Goal: Task Accomplishment & Management: Manage account settings

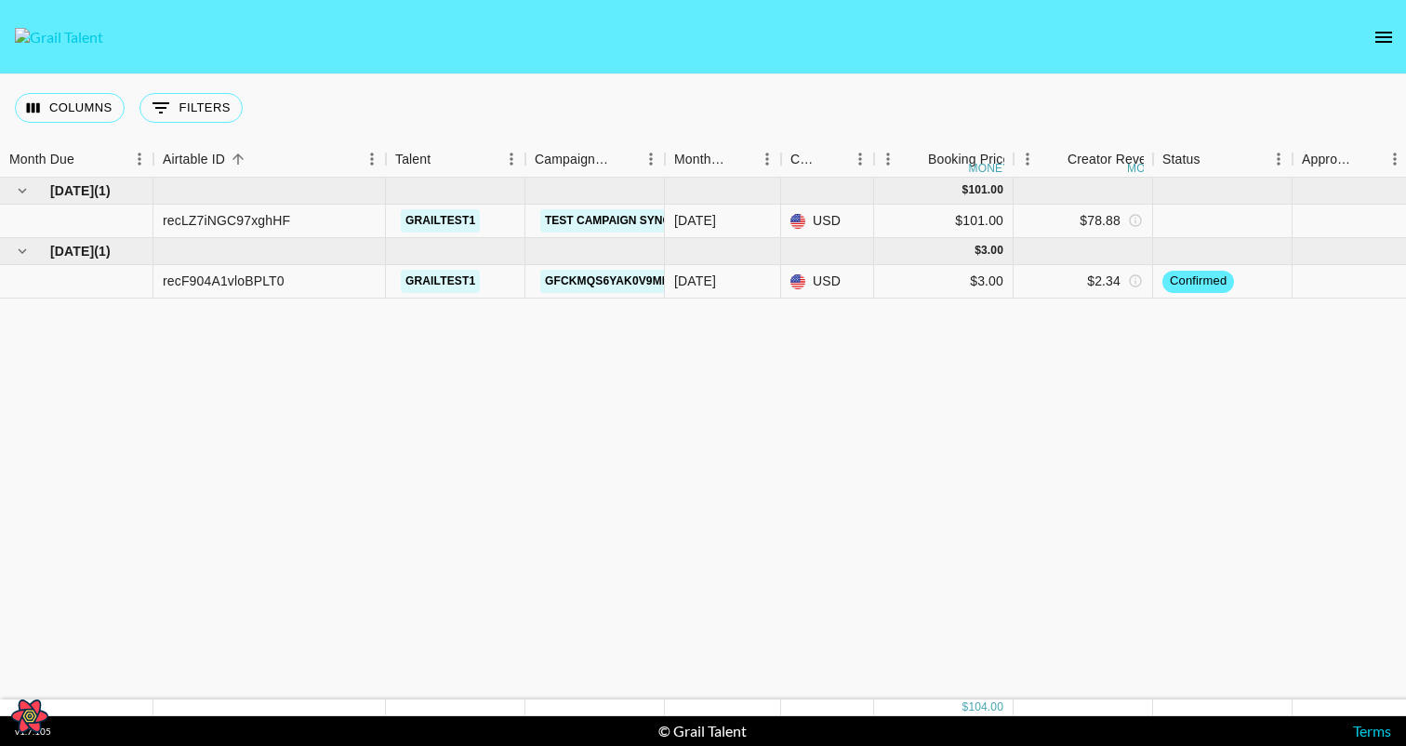
click at [1375, 27] on icon "open drawer" at bounding box center [1384, 37] width 22 height 22
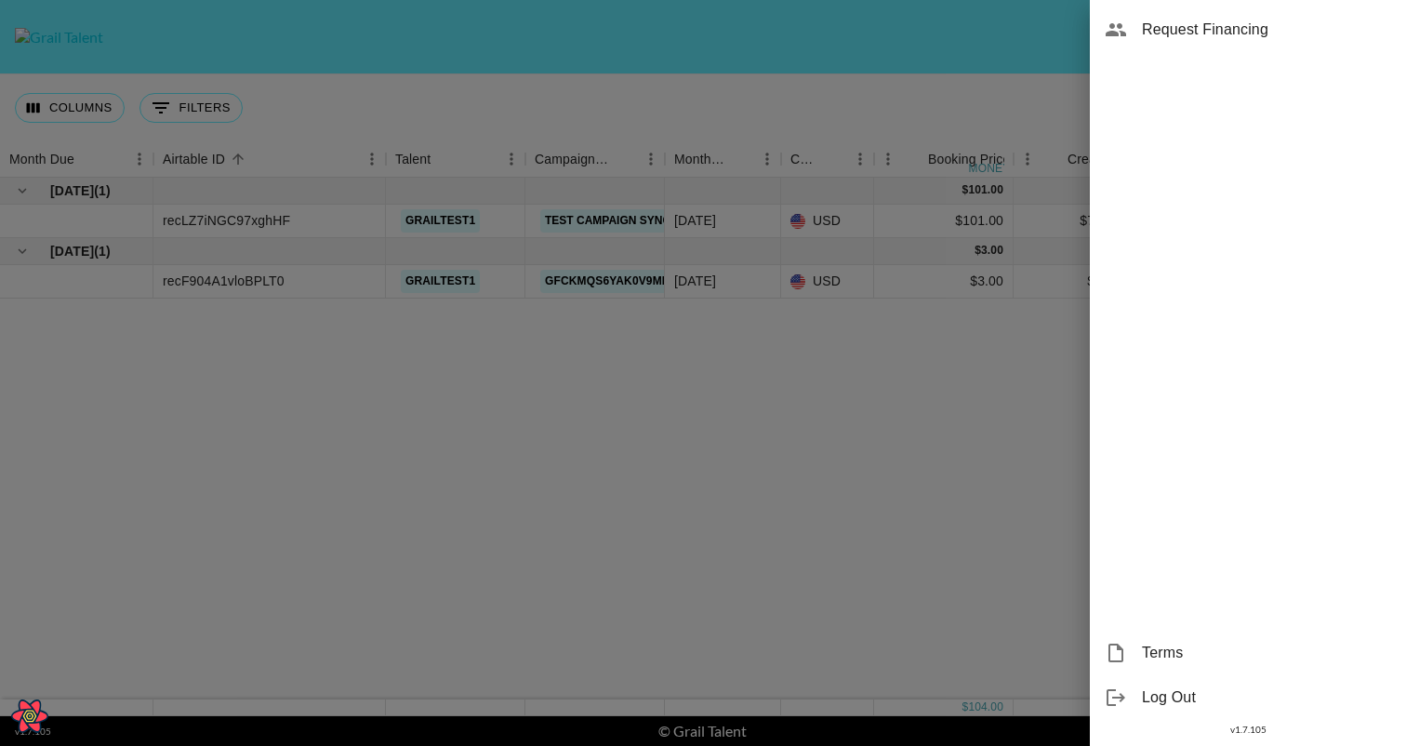
click at [843, 500] on div at bounding box center [703, 373] width 1406 height 746
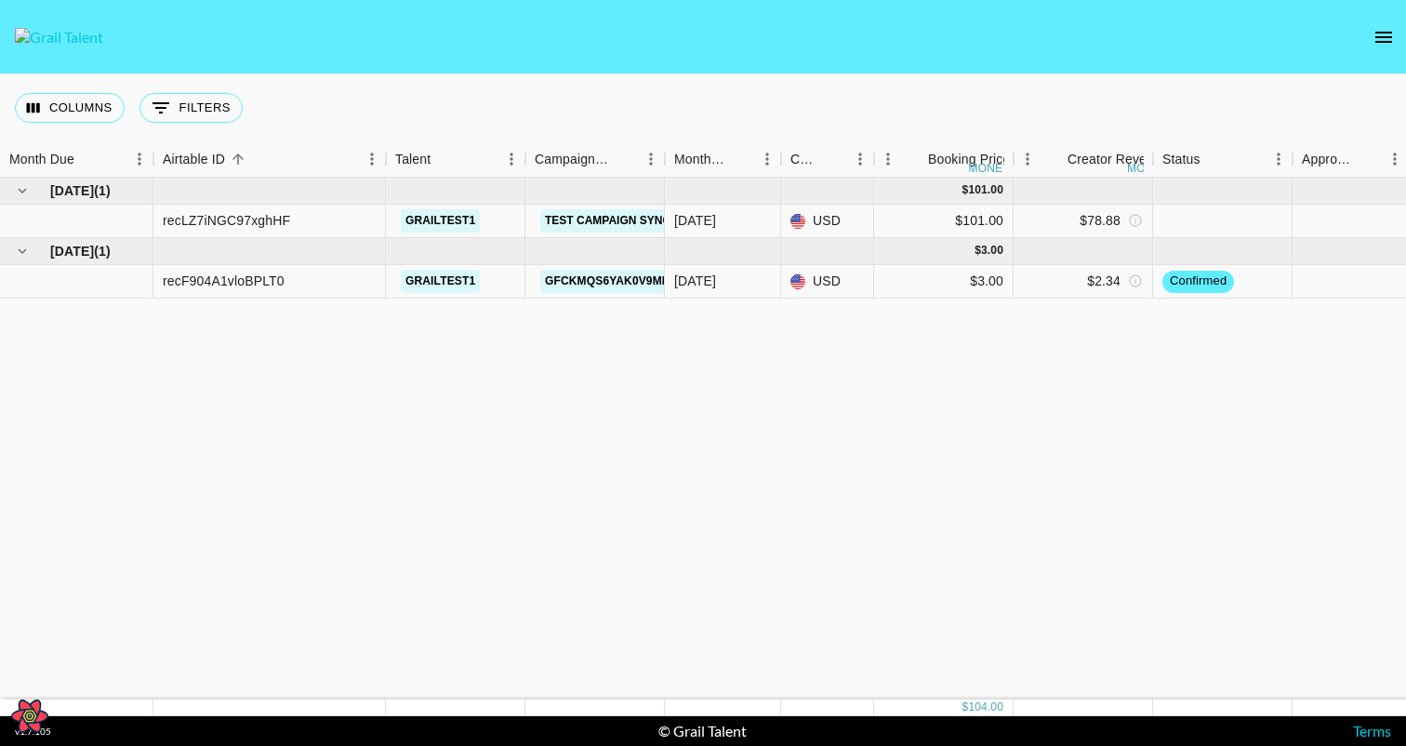
click at [1382, 28] on icon "open drawer" at bounding box center [1384, 37] width 22 height 22
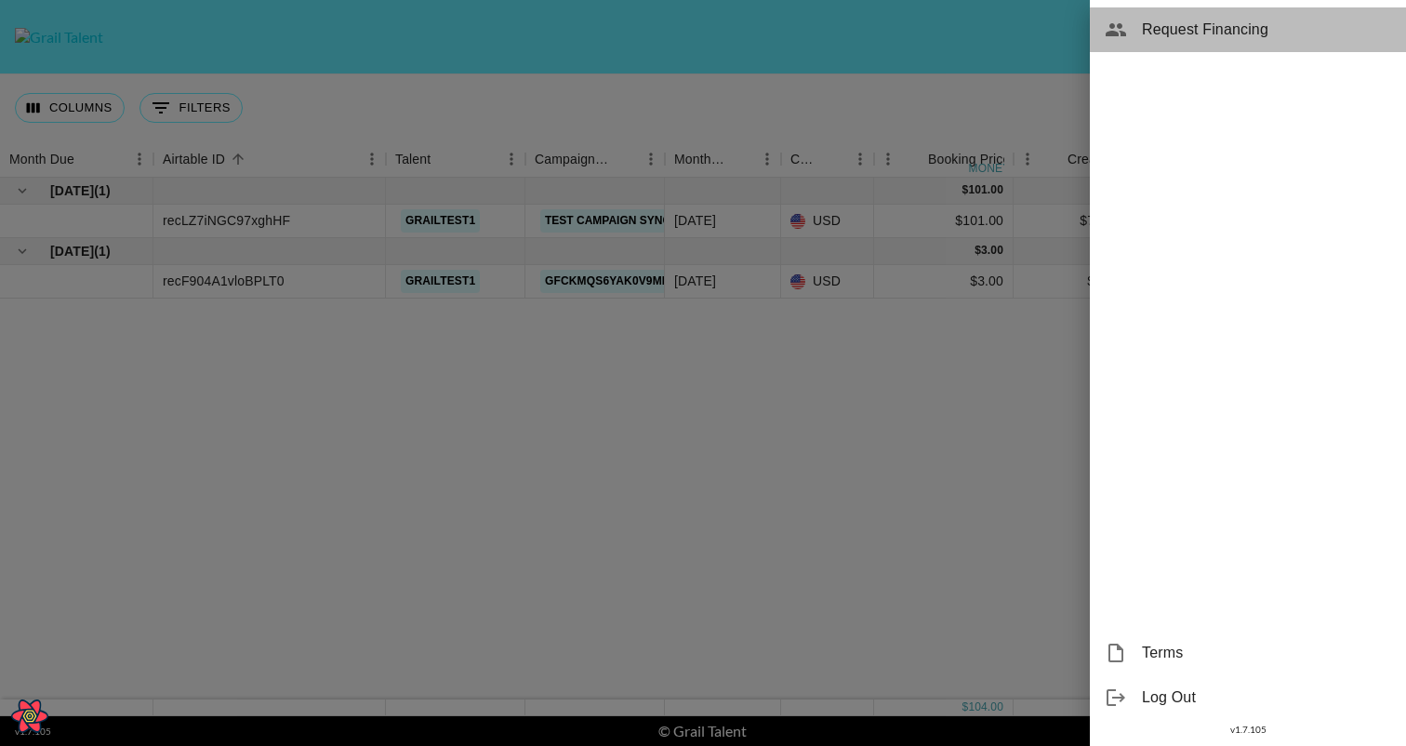
click at [1161, 42] on div "Request Financing" at bounding box center [1248, 29] width 316 height 45
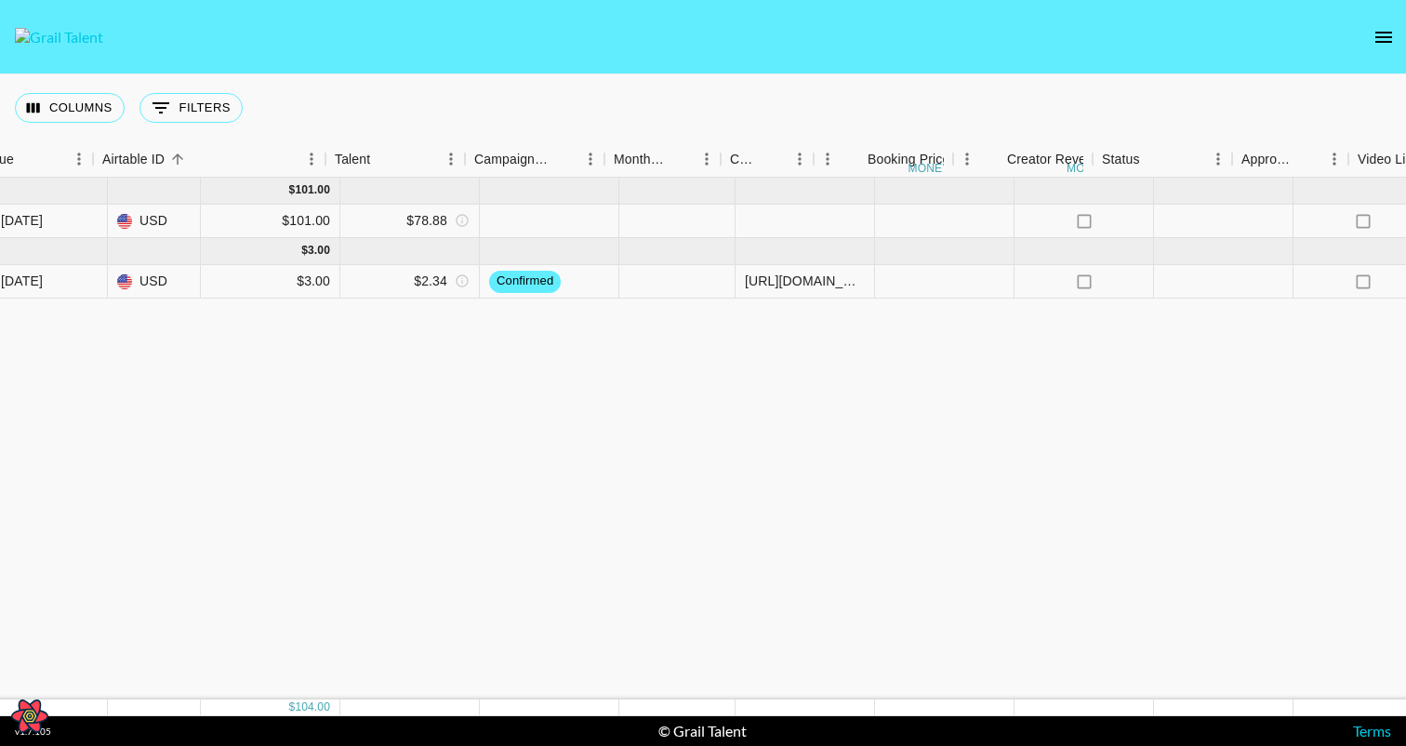
scroll to position [0, 775]
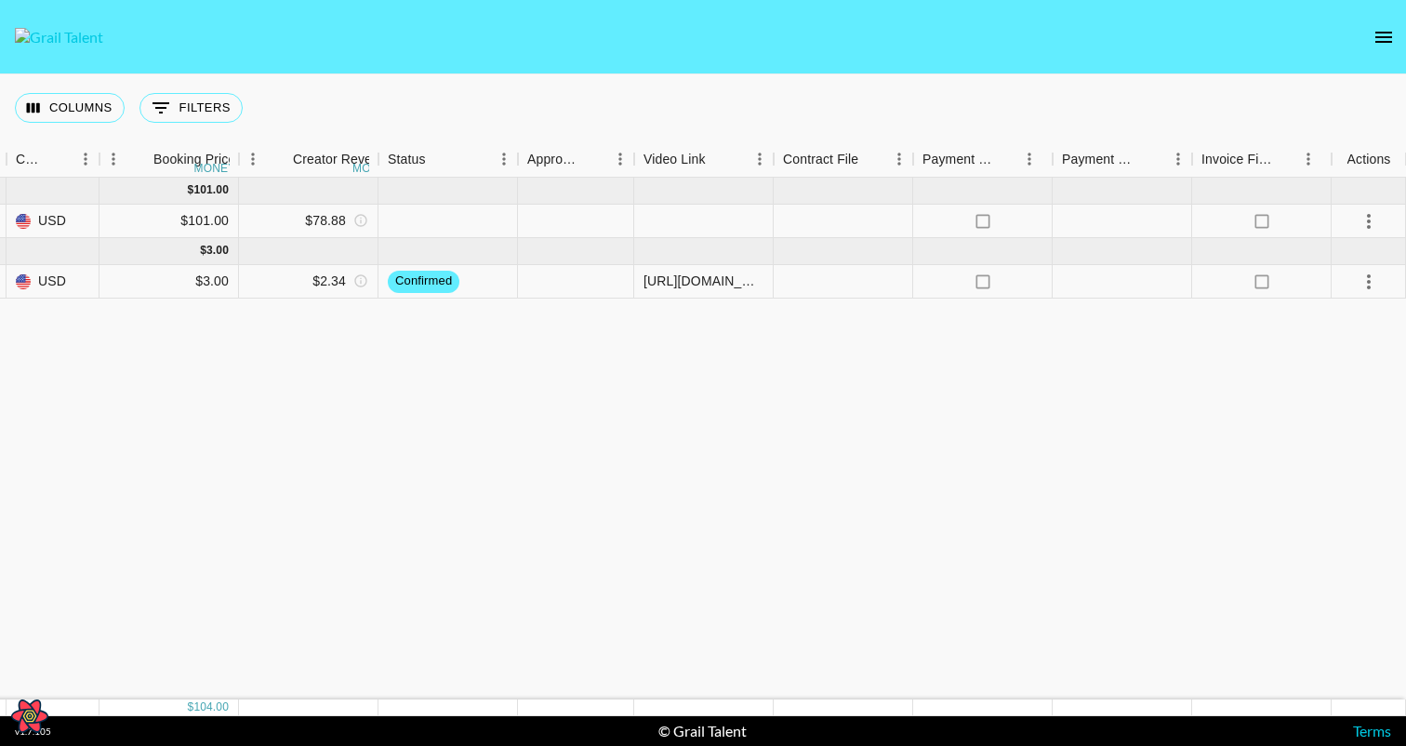
click at [1376, 40] on icon "open drawer" at bounding box center [1384, 37] width 22 height 22
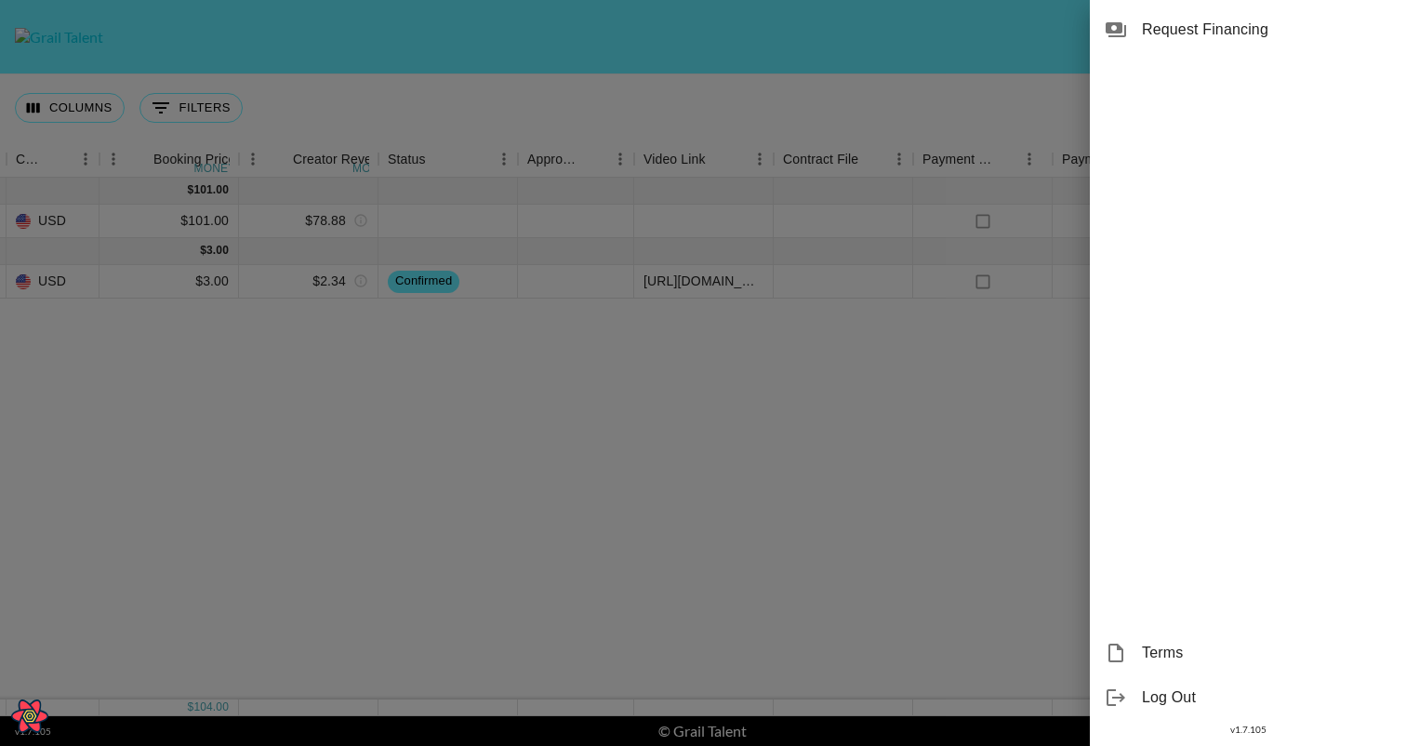
click at [1178, 33] on span "Request Financing" at bounding box center [1266, 30] width 249 height 22
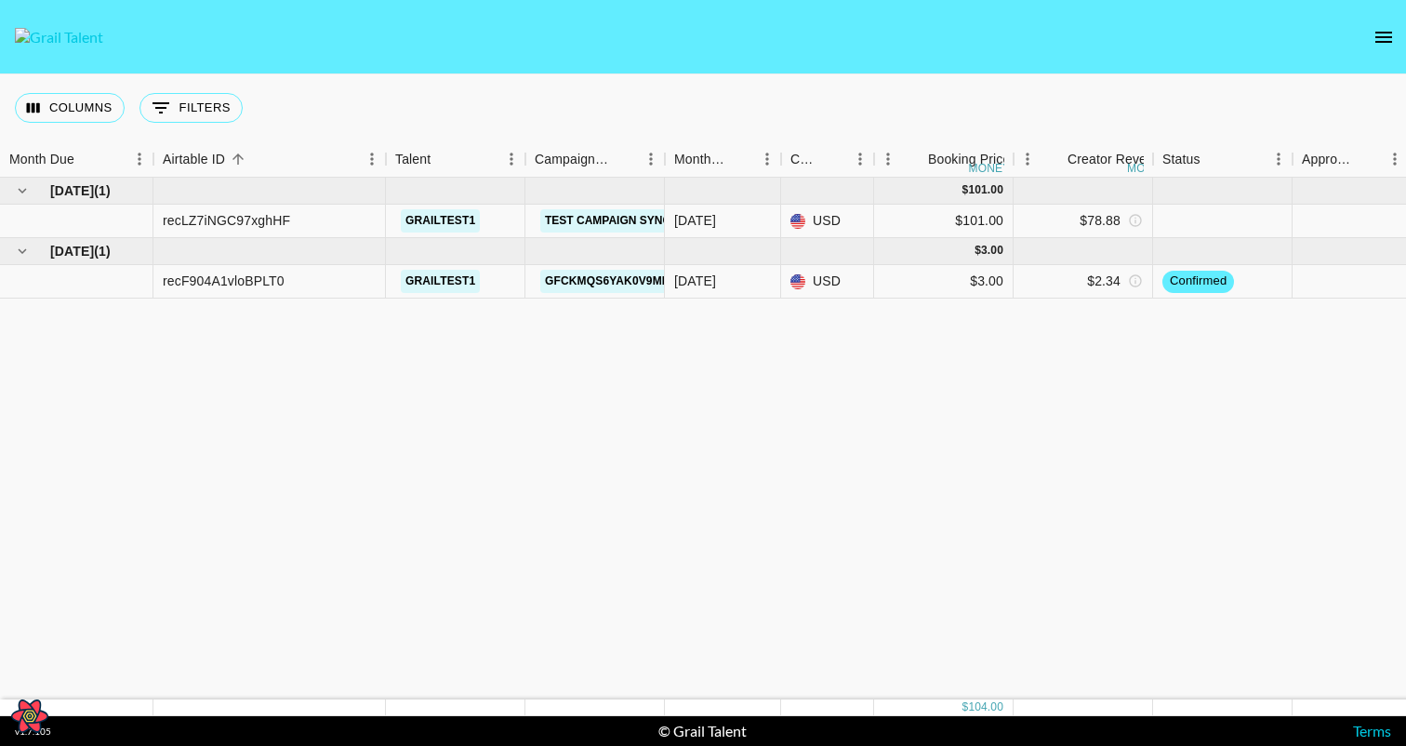
scroll to position [0, 775]
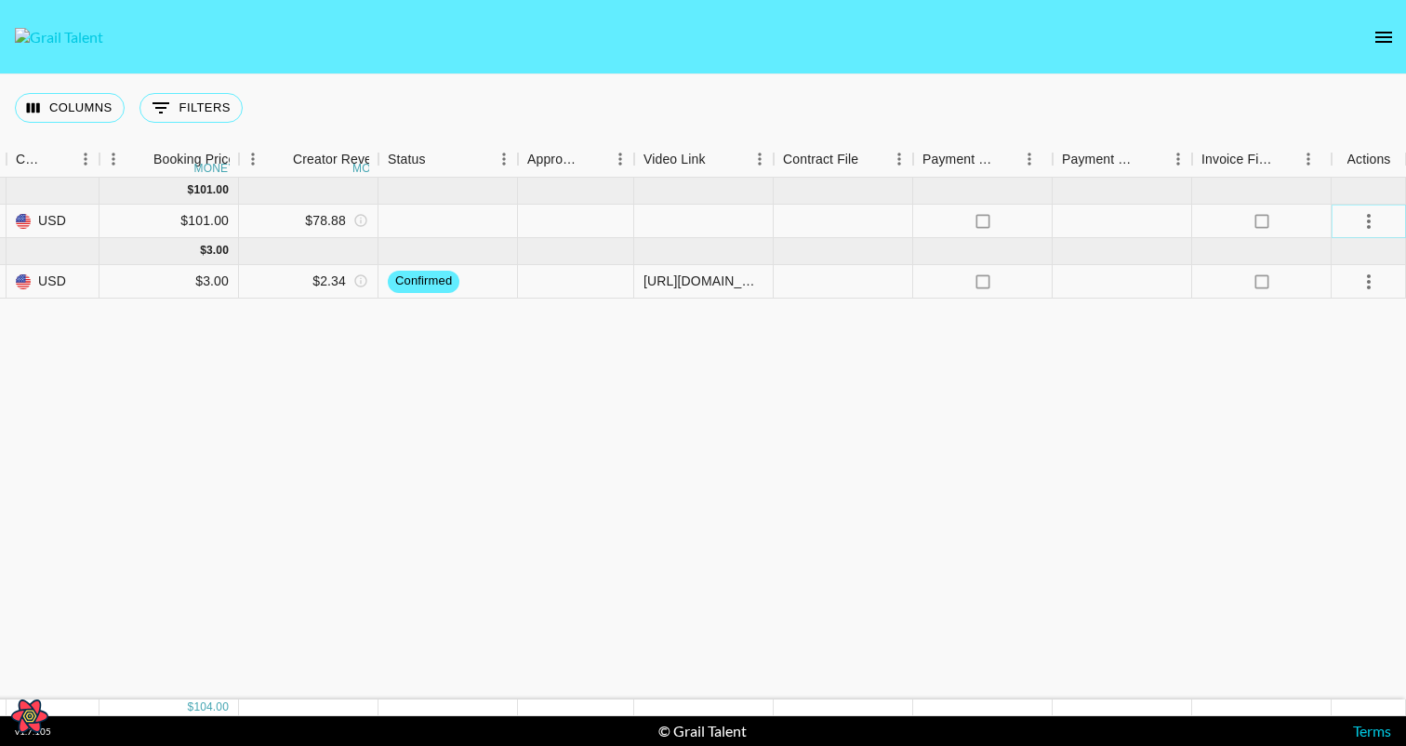
click at [1378, 220] on icon "select merge strategy" at bounding box center [1369, 221] width 22 height 22
click at [1338, 253] on li "Request Financing" at bounding box center [1315, 261] width 186 height 33
click at [806, 418] on div "Sep '25 ( 1 ) $ 101.00 recLZ7iNGC97xghHF grailtest1 Test Campaign Sync Updates …" at bounding box center [315, 439] width 2181 height 522
click at [1389, 36] on icon "open drawer" at bounding box center [1384, 37] width 17 height 11
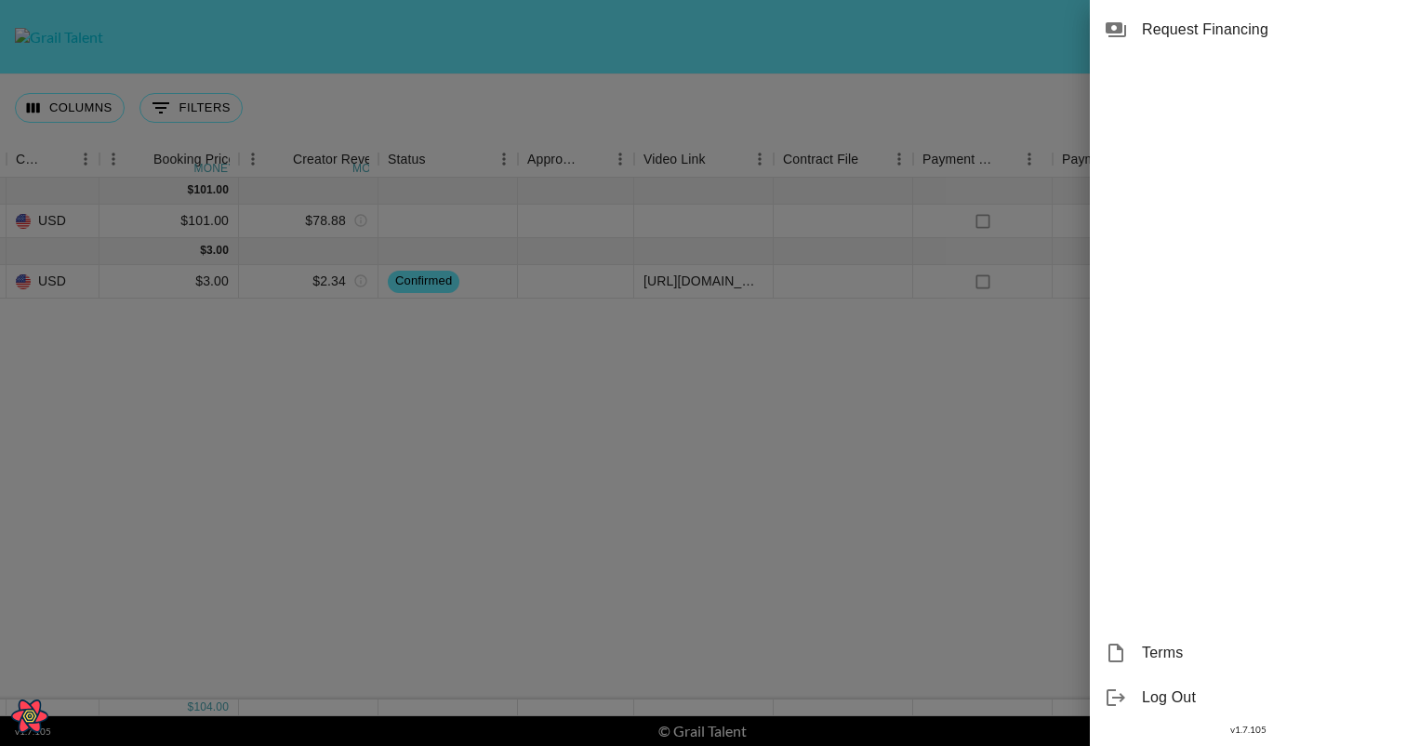
click at [1024, 78] on div at bounding box center [703, 373] width 1406 height 746
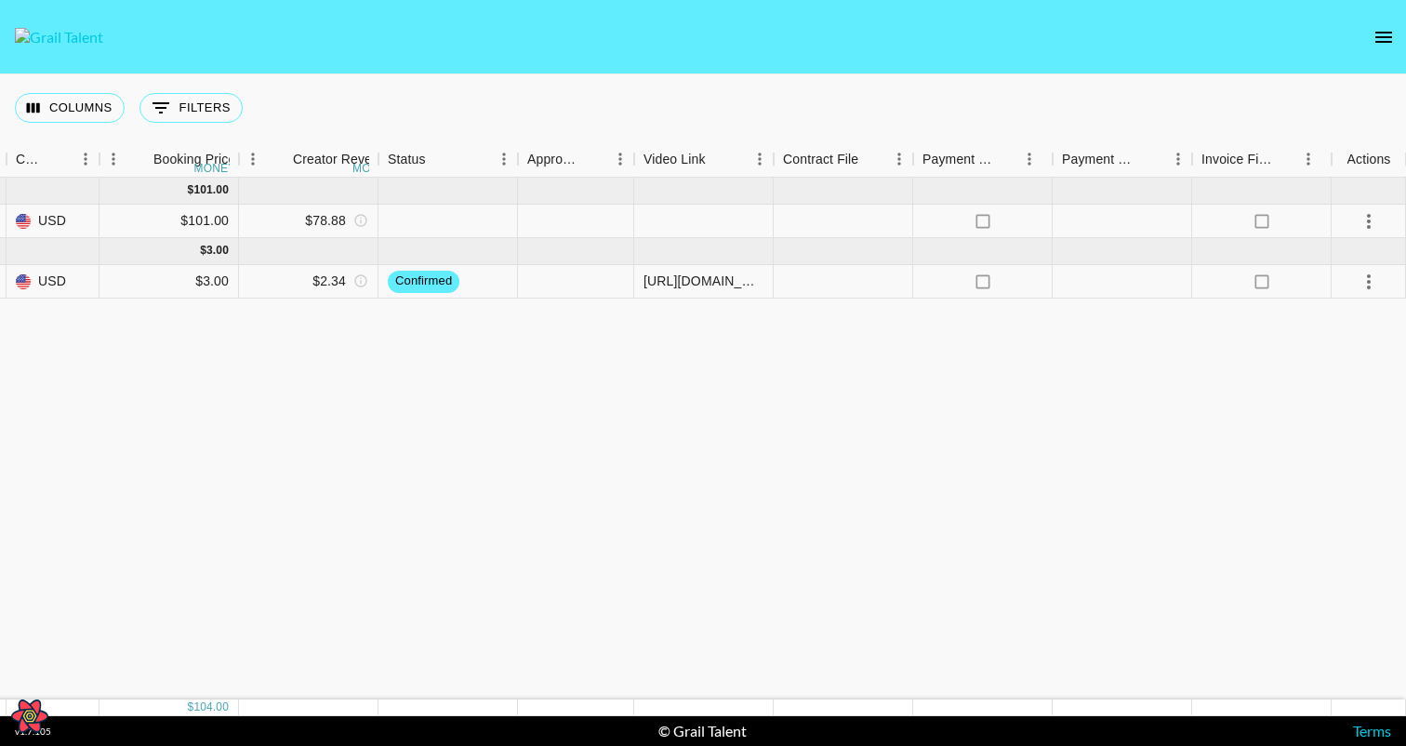
scroll to position [0, 0]
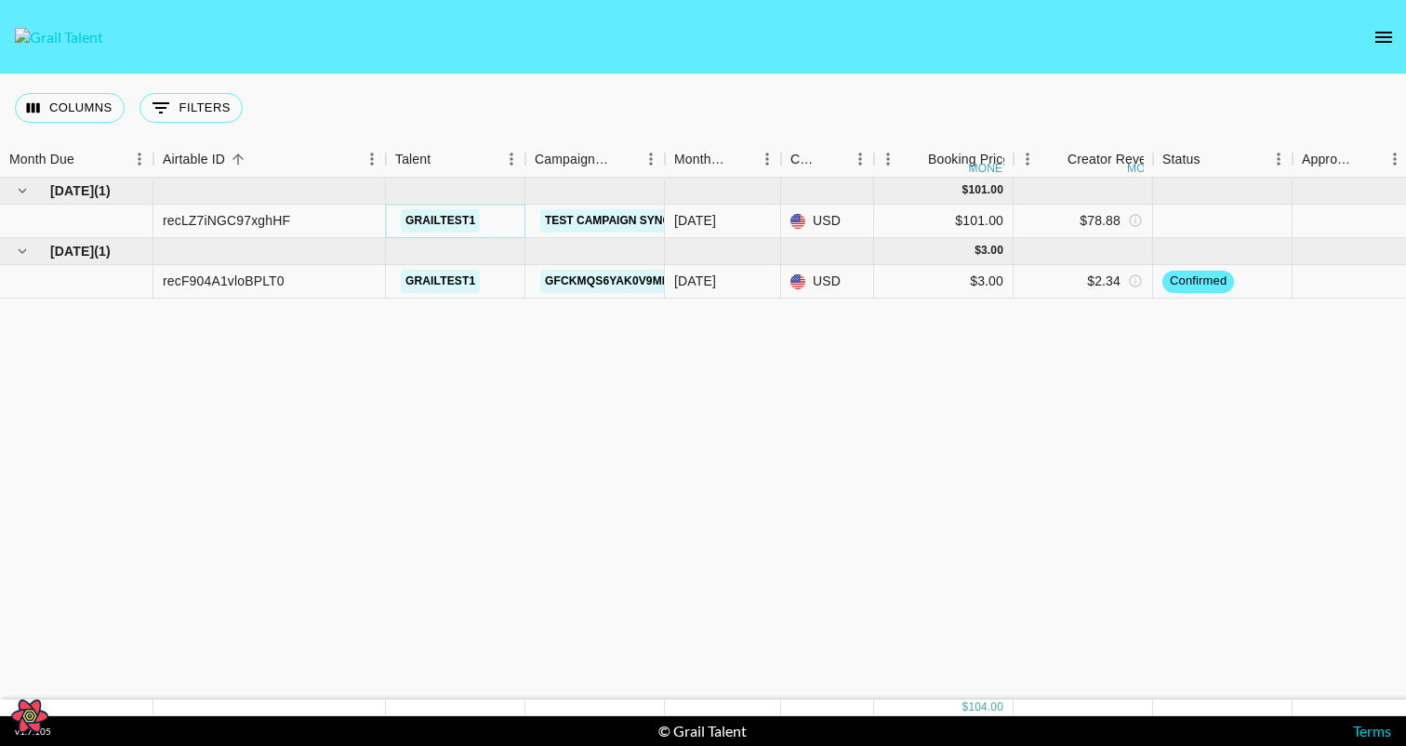
click at [420, 215] on link "grailtest1" at bounding box center [440, 220] width 79 height 23
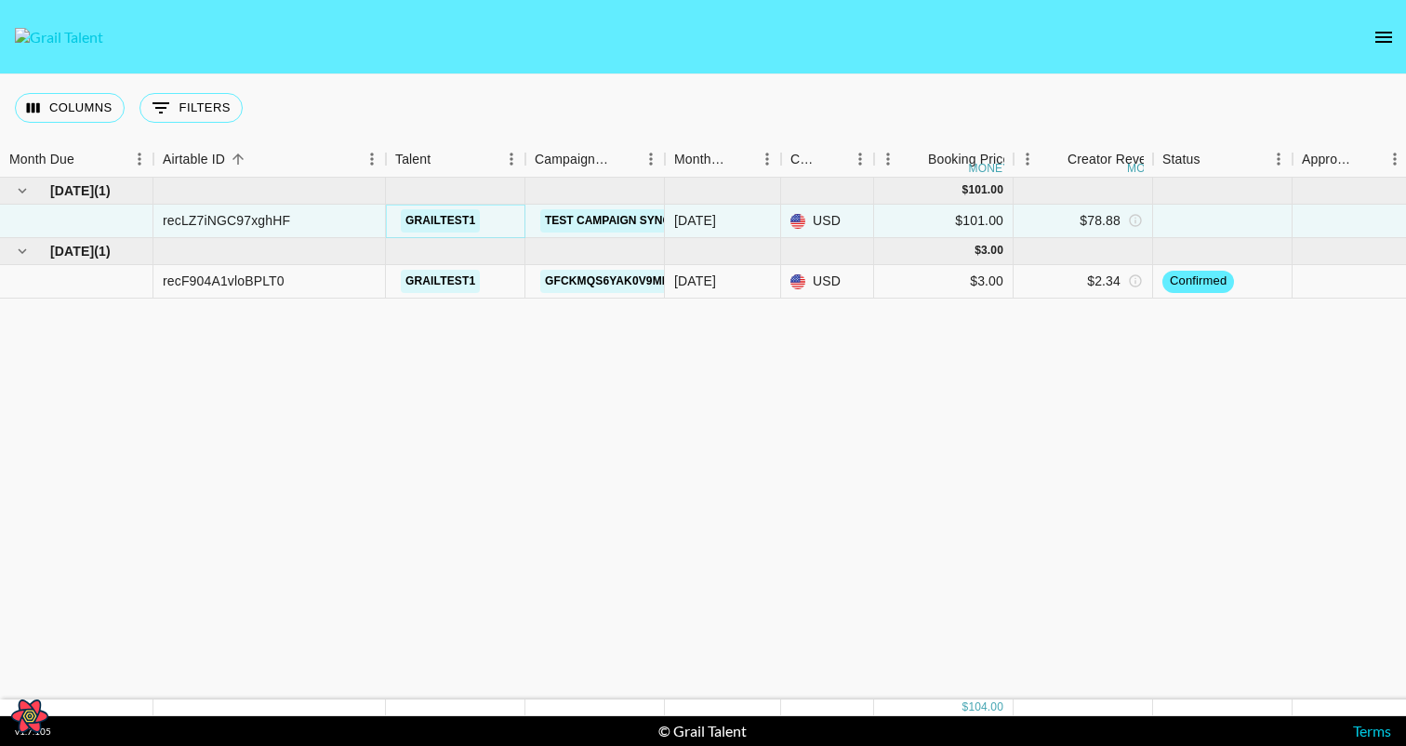
click at [457, 226] on link "grailtest1" at bounding box center [440, 220] width 79 height 23
click at [429, 218] on link "grailtest1" at bounding box center [440, 220] width 79 height 23
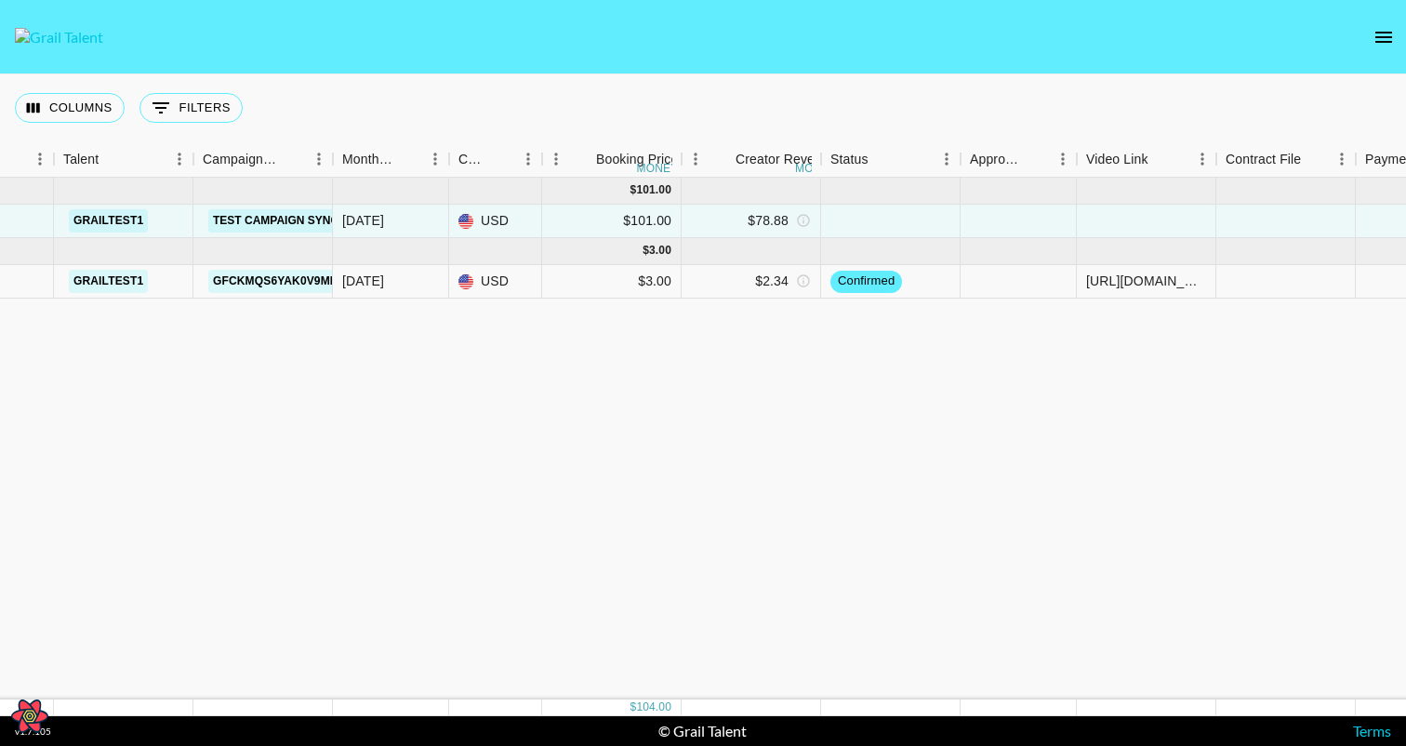
click at [669, 555] on div "Sep '25 ( 1 ) $ 101.00 recLZ7iNGC97xghHF grailtest1 Test Campaign Sync Updates …" at bounding box center [758, 439] width 2181 height 522
click at [582, 451] on div "Sep '25 ( 1 ) $ 101.00 recLZ7iNGC97xghHF grailtest1 Test Campaign Sync Updates …" at bounding box center [758, 439] width 2181 height 522
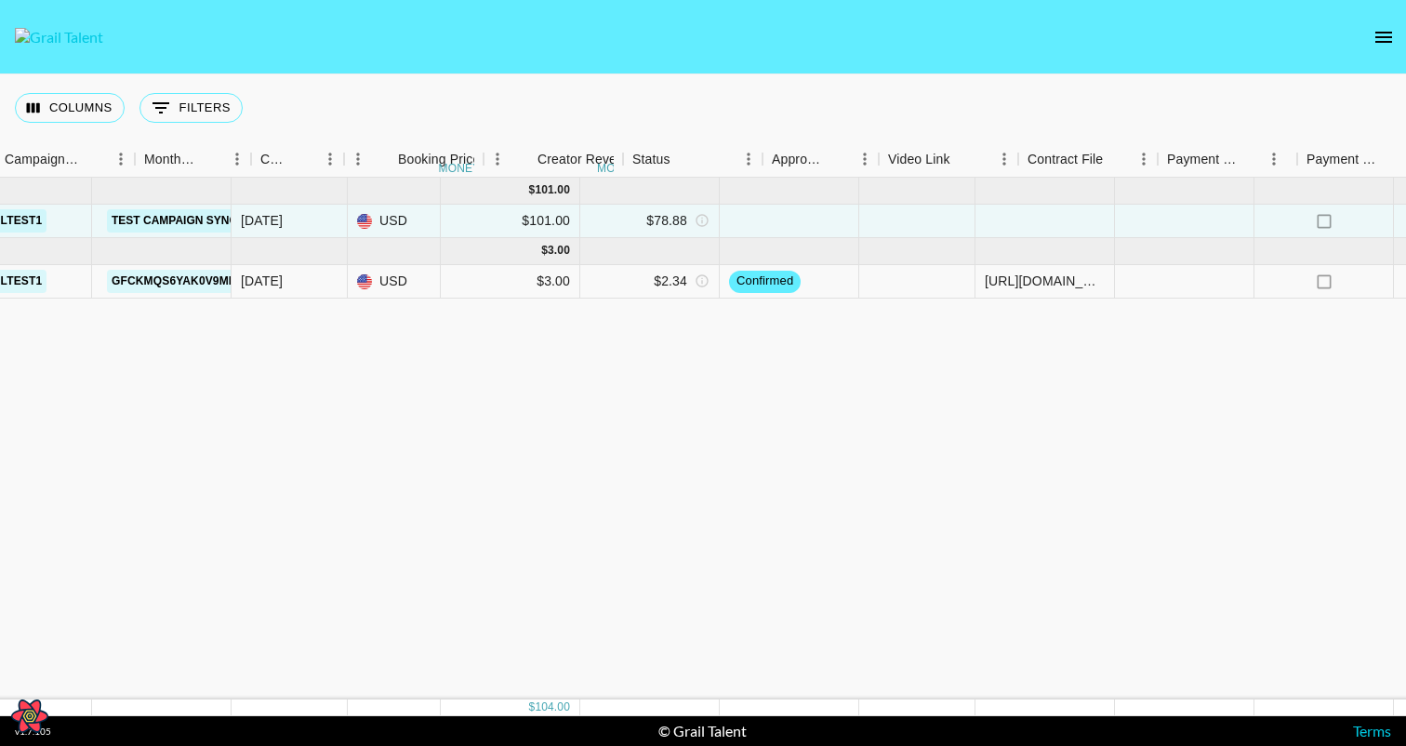
scroll to position [0, 552]
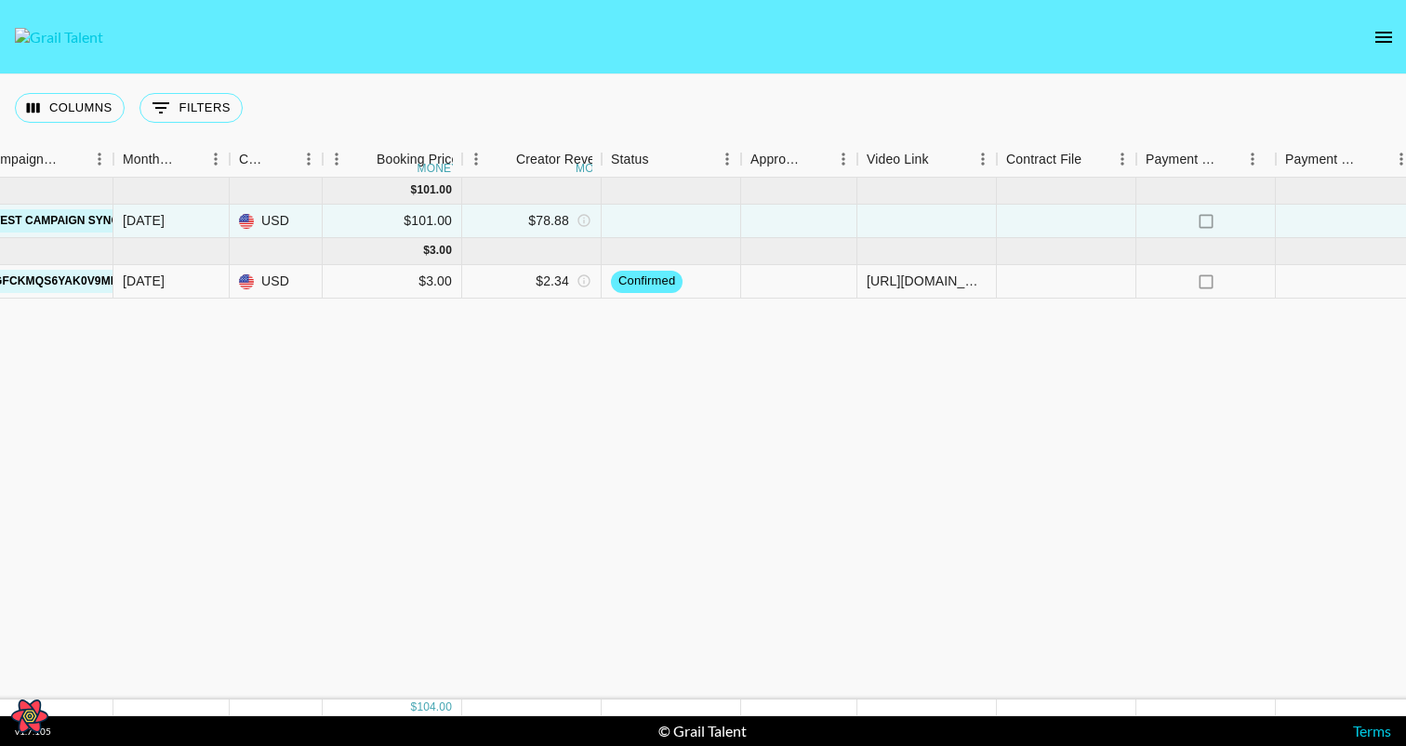
click at [400, 658] on div "Sep '25 ( 1 ) $ 101.00 recLZ7iNGC97xghHF grailtest1 Test Campaign Sync Updates …" at bounding box center [538, 439] width 2181 height 522
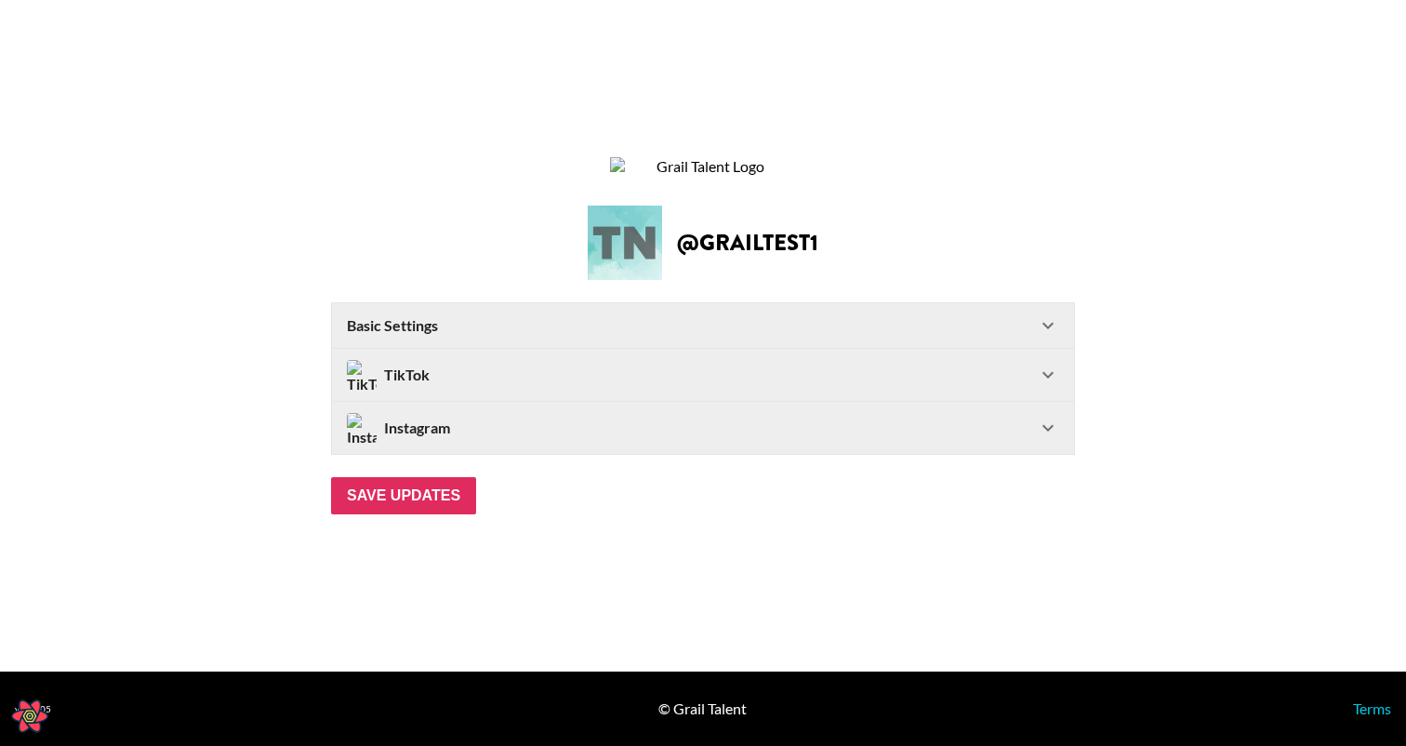
click at [574, 326] on Settings-header "Basic Settings" at bounding box center [703, 325] width 742 height 45
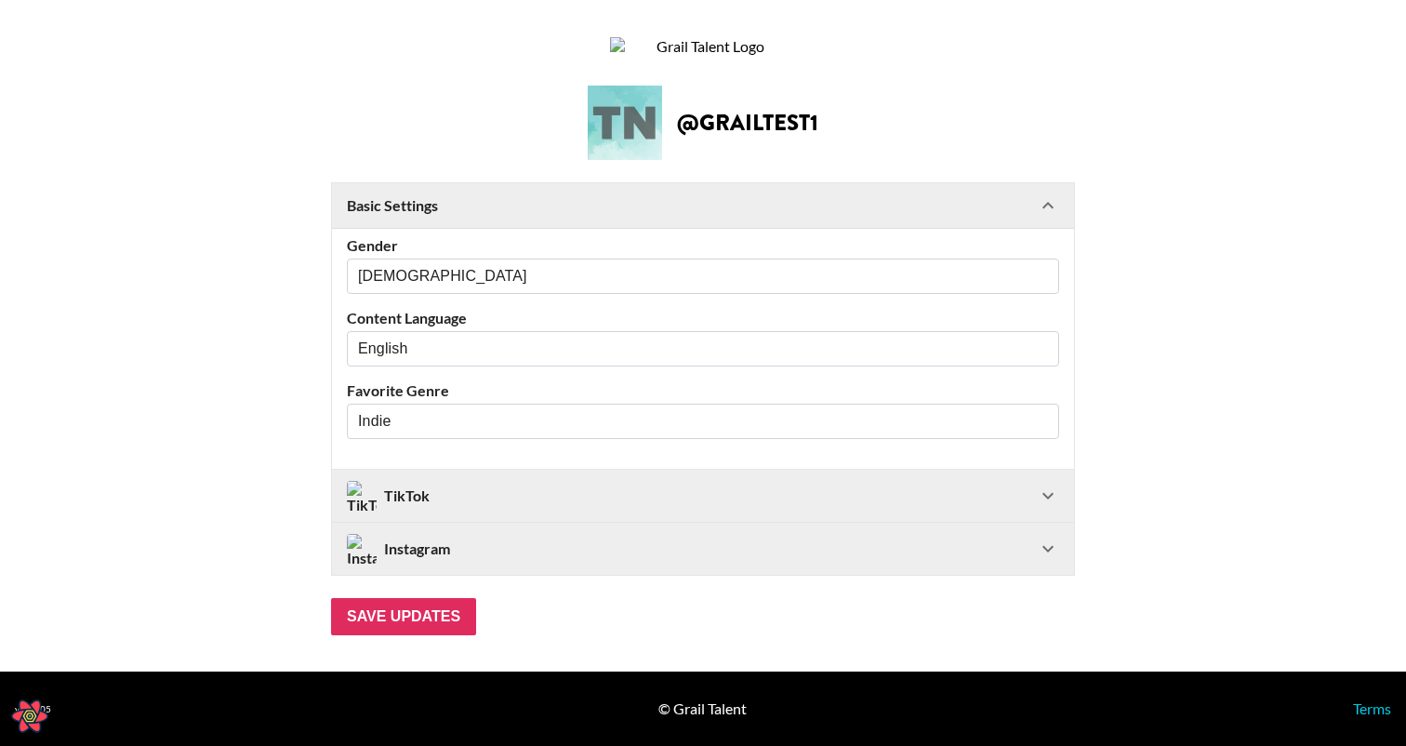
click at [565, 215] on div "Basic Settings" at bounding box center [692, 205] width 690 height 19
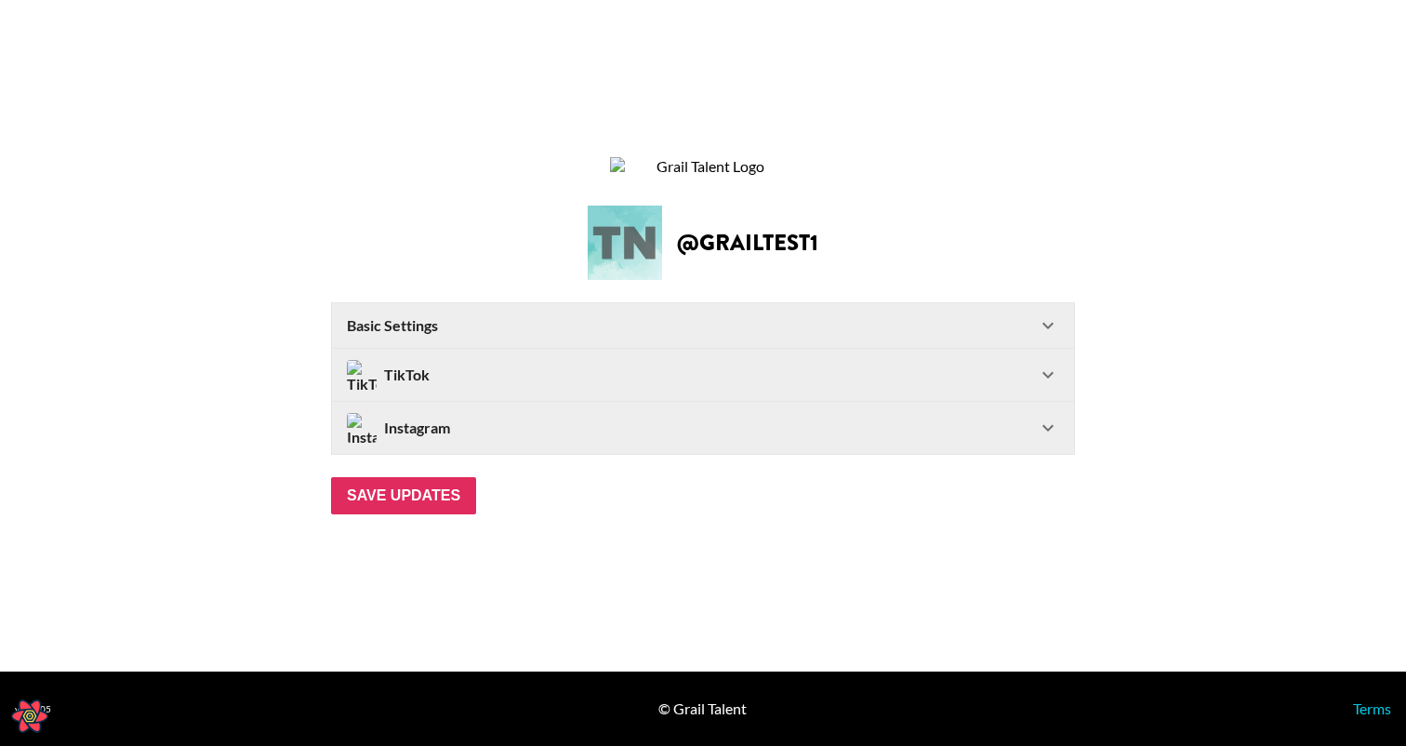
click at [513, 390] on div "TikTok" at bounding box center [692, 375] width 690 height 30
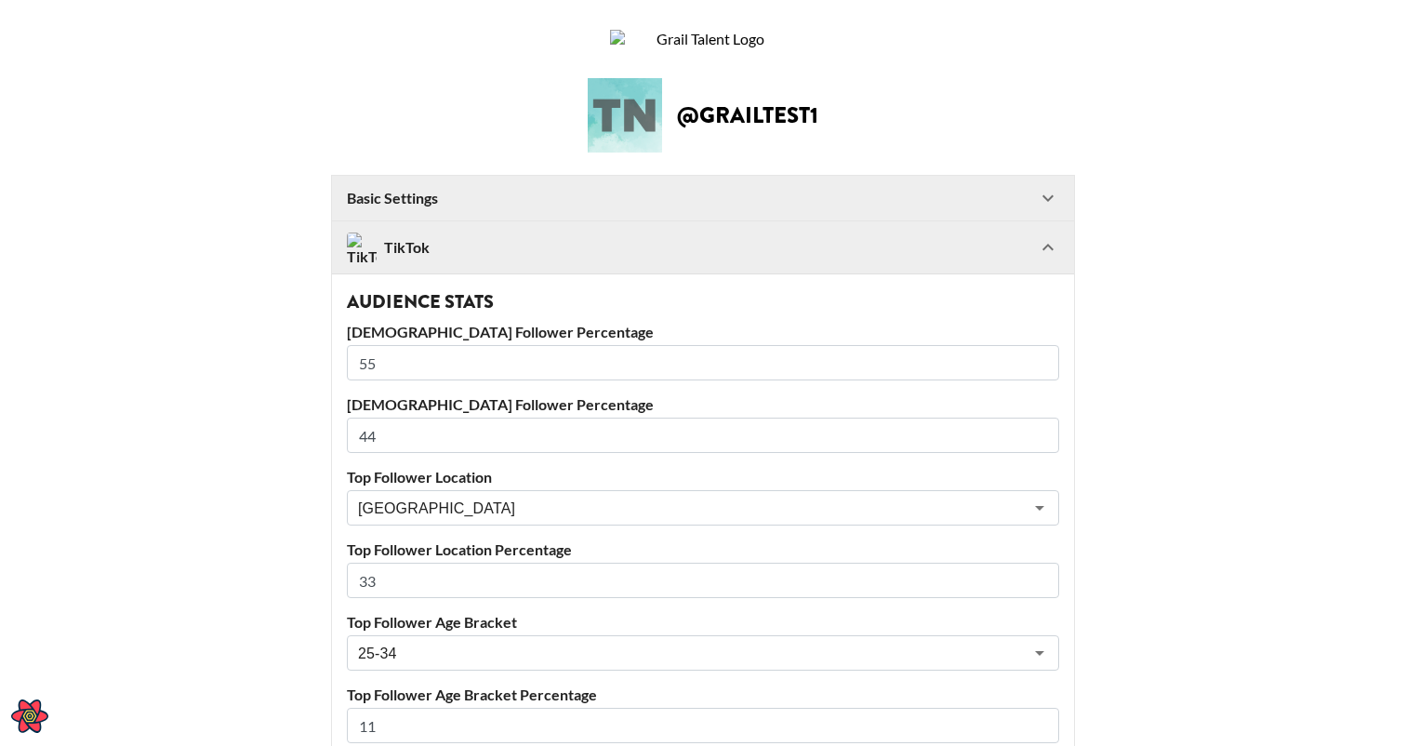
click at [515, 262] on div "TikTok" at bounding box center [692, 248] width 690 height 30
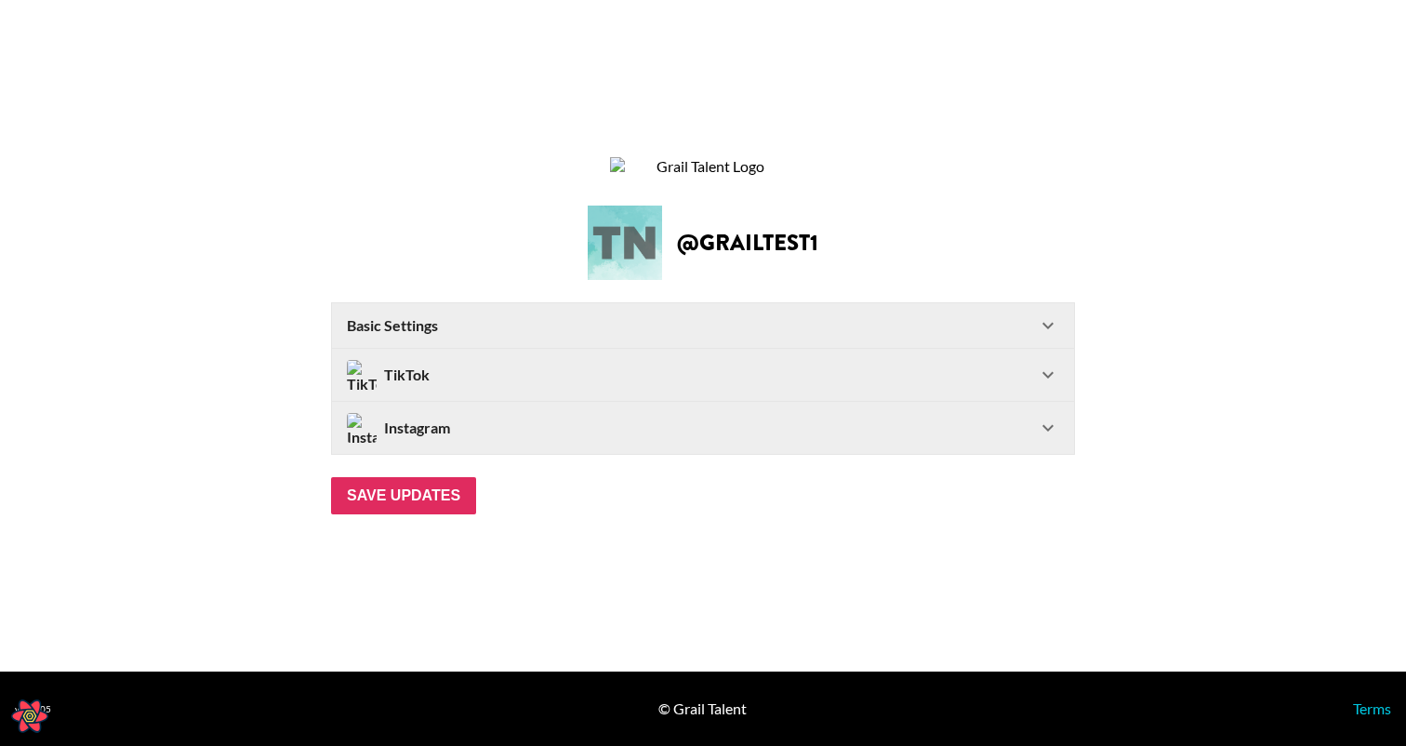
click at [441, 335] on div "Basic Settings" at bounding box center [692, 325] width 690 height 19
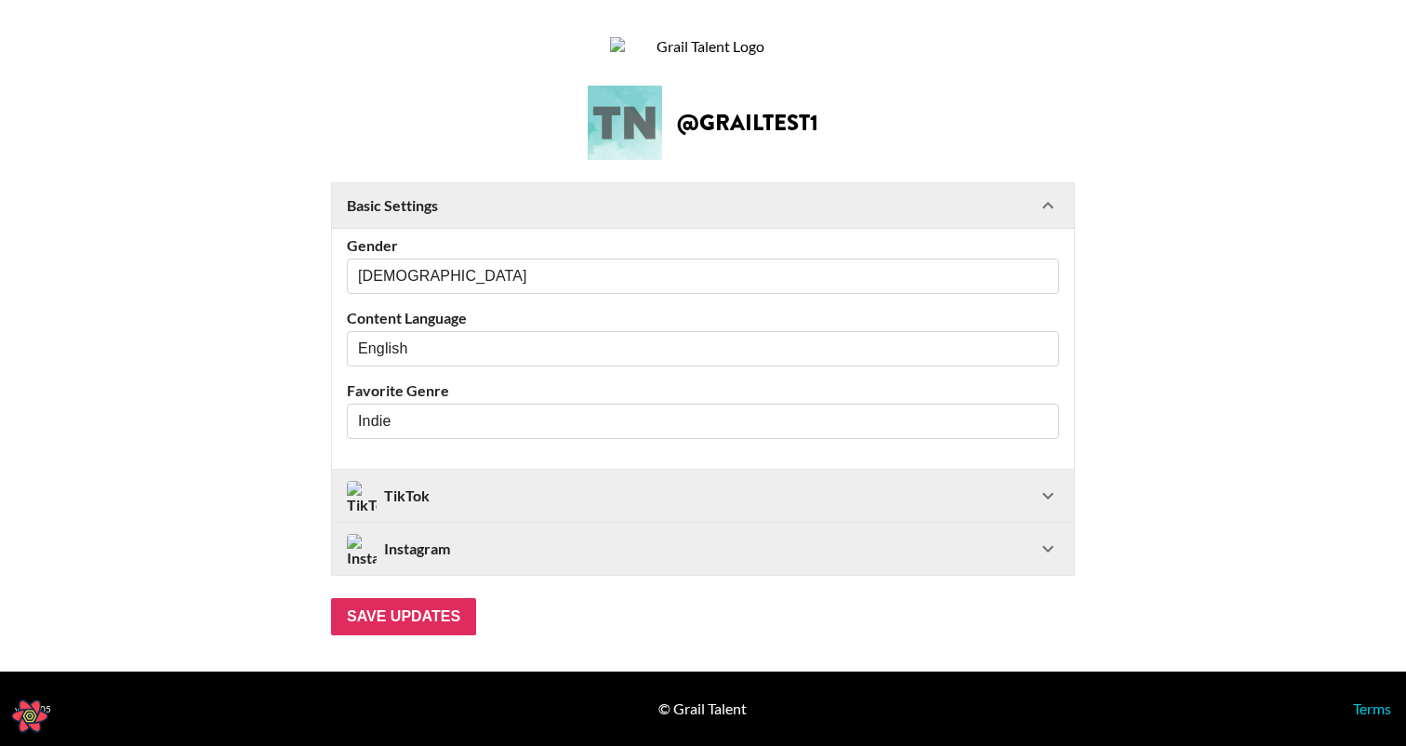
click at [484, 215] on div "Basic Settings" at bounding box center [692, 205] width 690 height 19
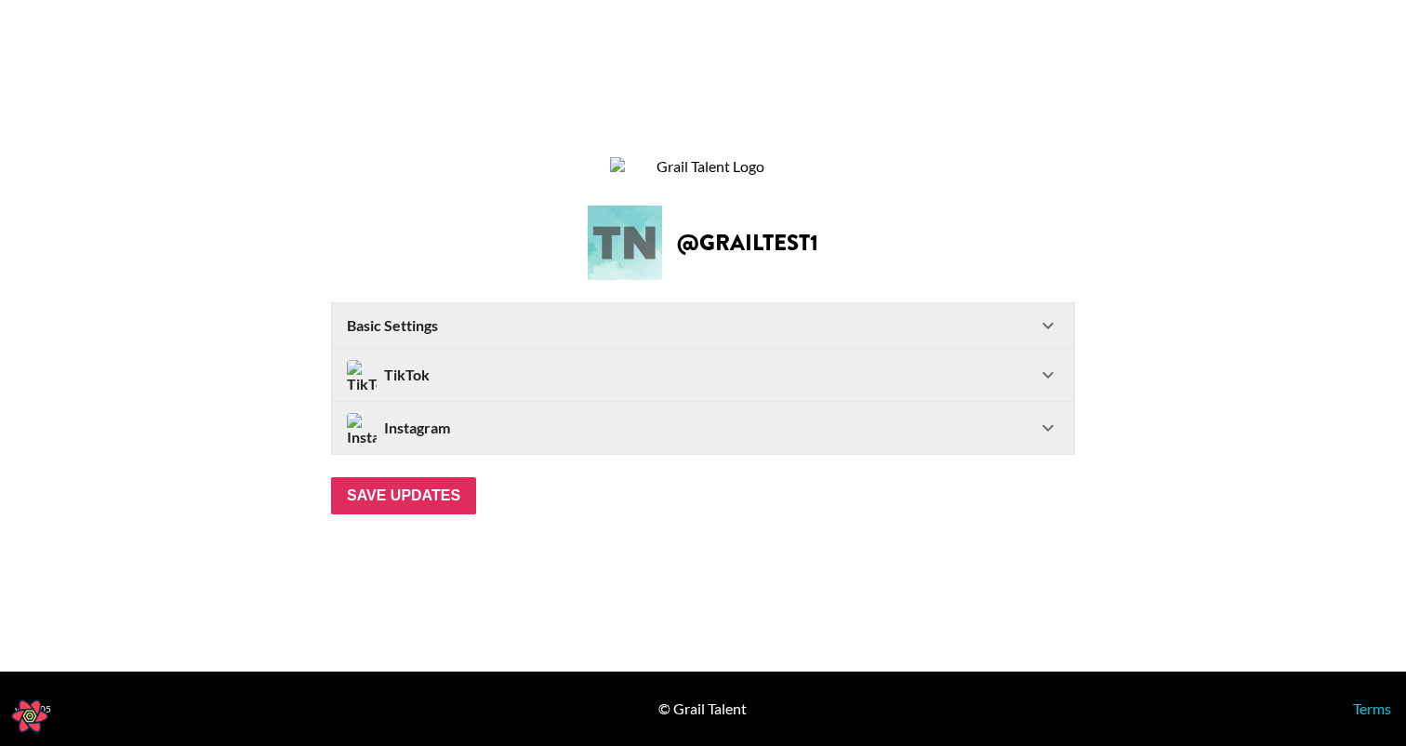
click at [444, 386] on div "TikTok" at bounding box center [692, 375] width 690 height 30
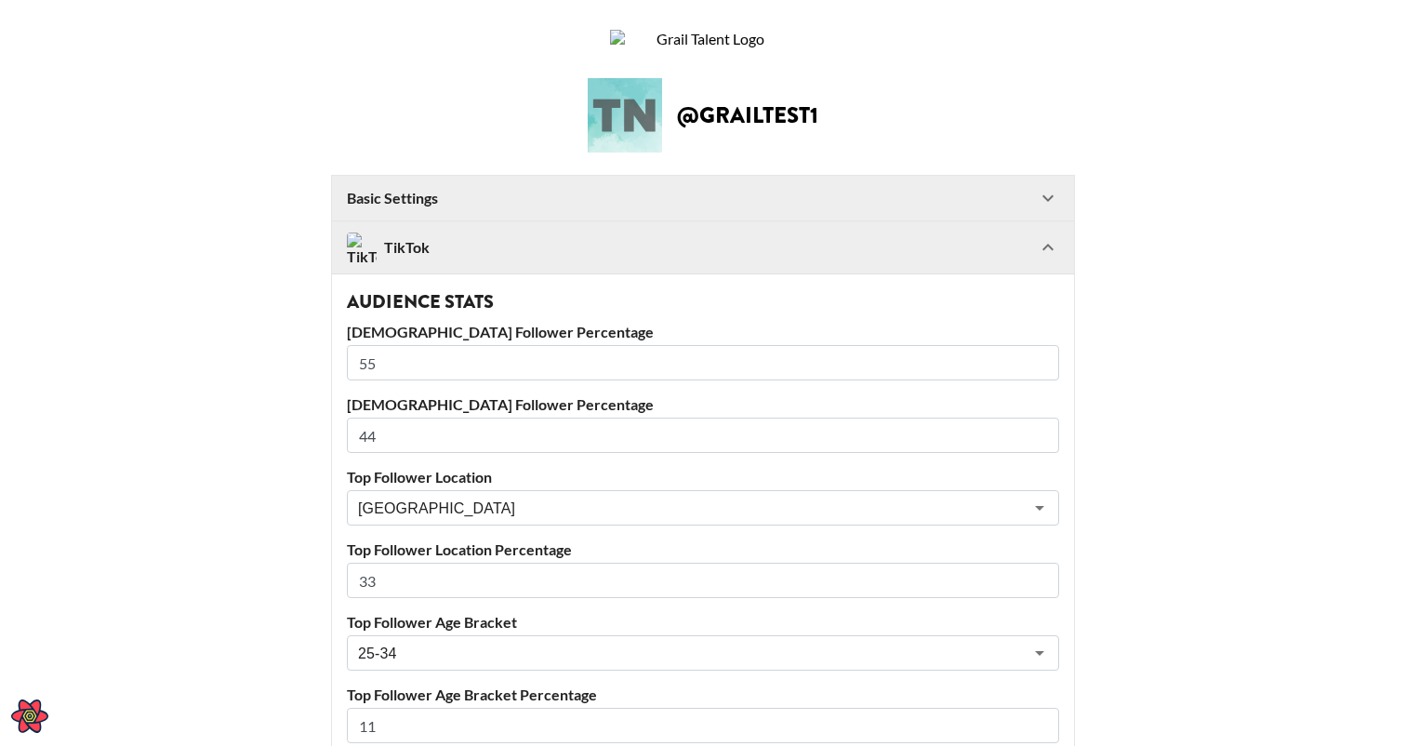
click at [467, 273] on div "TikTok" at bounding box center [703, 247] width 742 height 52
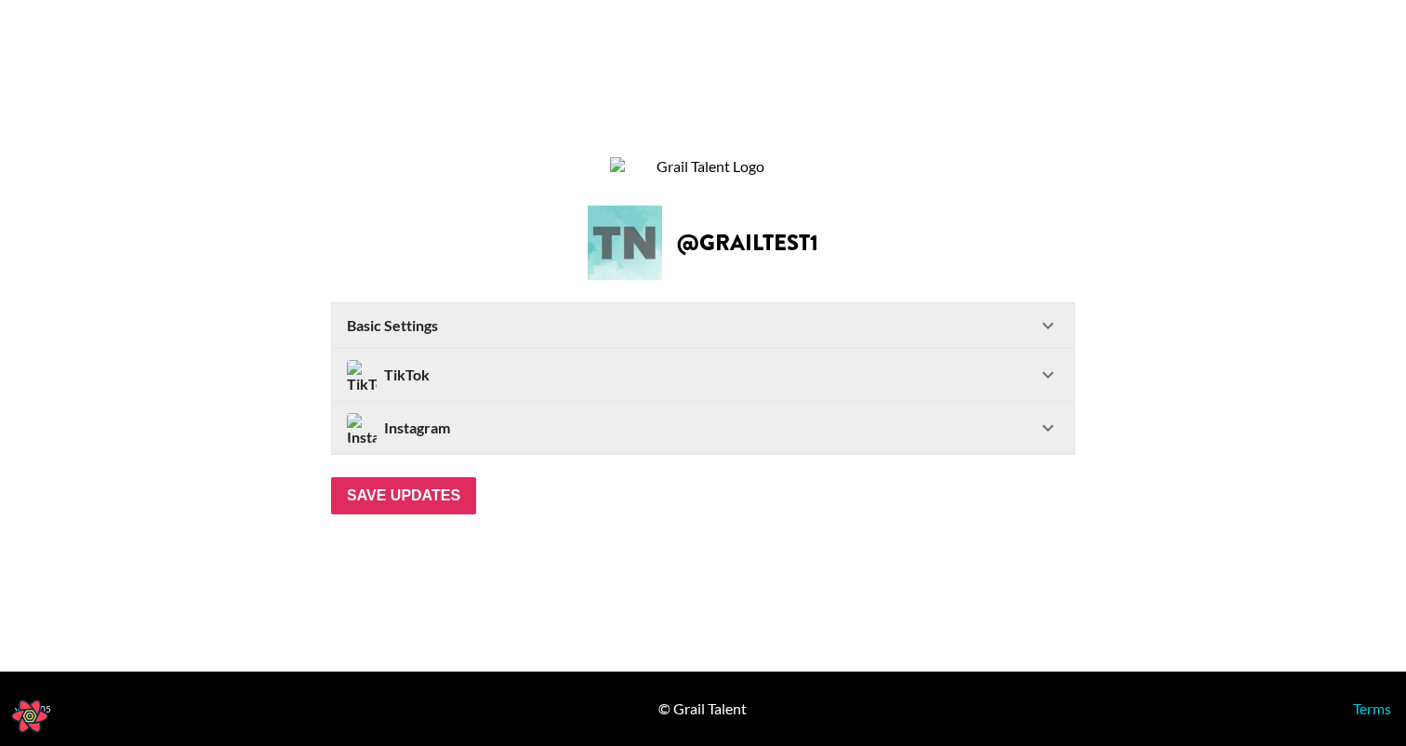
click at [462, 437] on div "Instagram" at bounding box center [692, 428] width 690 height 30
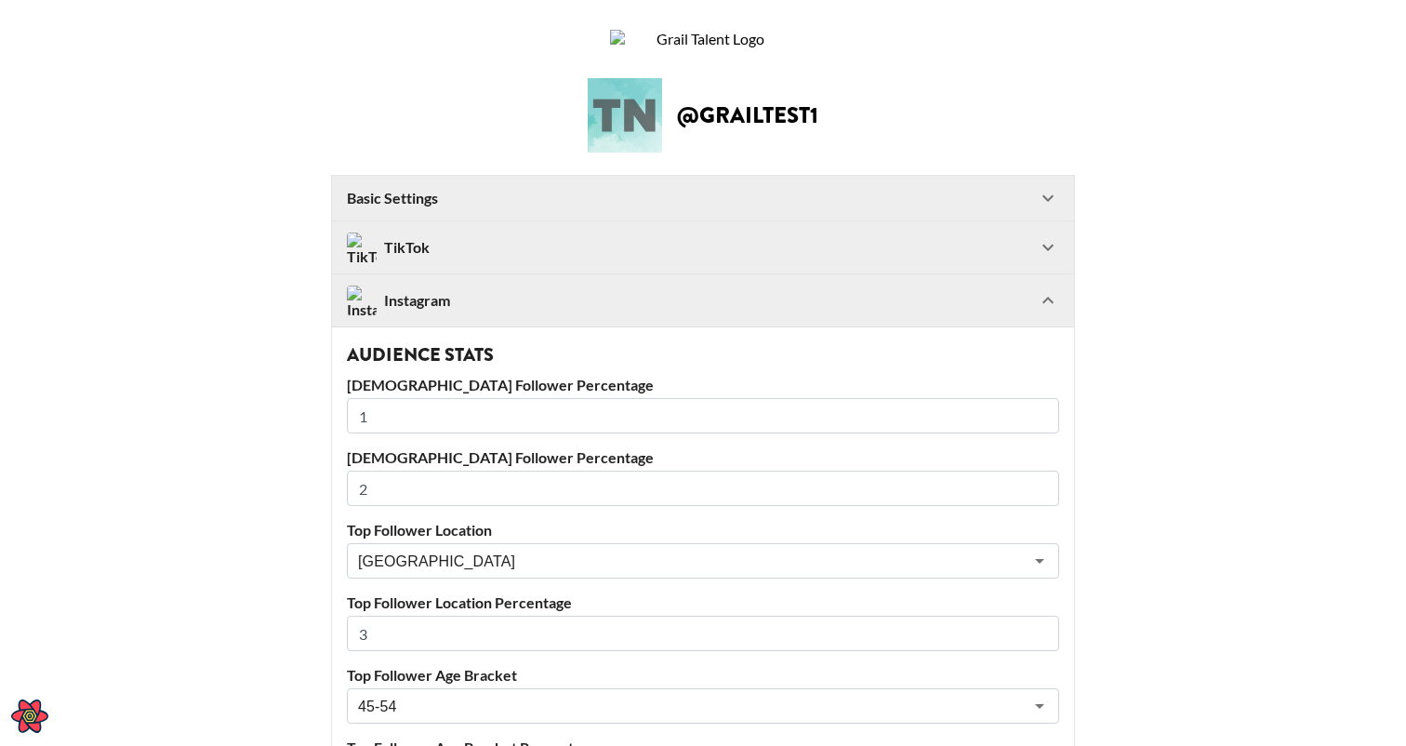
click at [500, 326] on div "Instagram" at bounding box center [703, 300] width 742 height 52
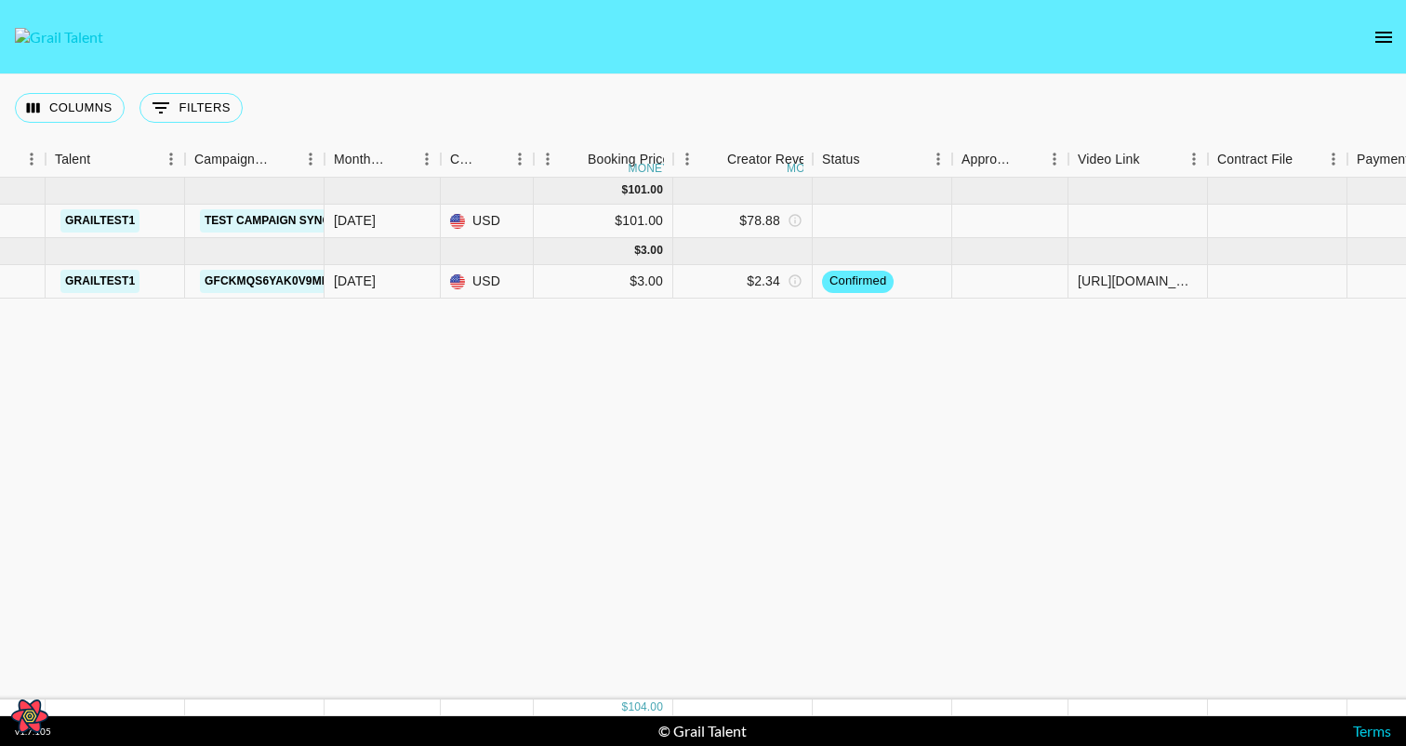
scroll to position [0, 447]
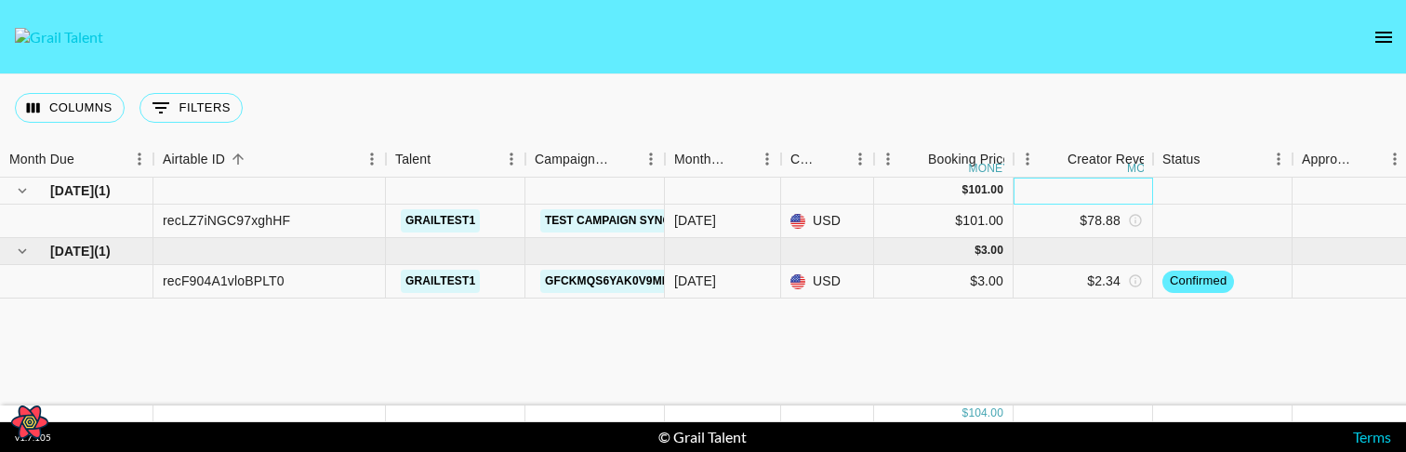
click at [1134, 185] on div at bounding box center [1084, 191] width 140 height 27
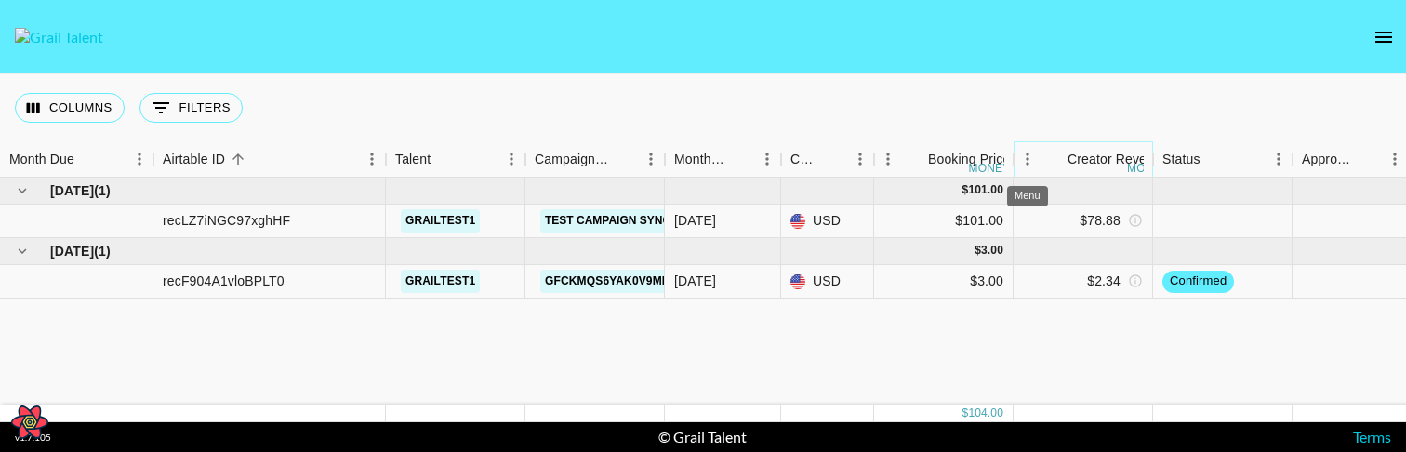
click at [1027, 162] on icon "Menu" at bounding box center [1027, 159] width 3 height 12
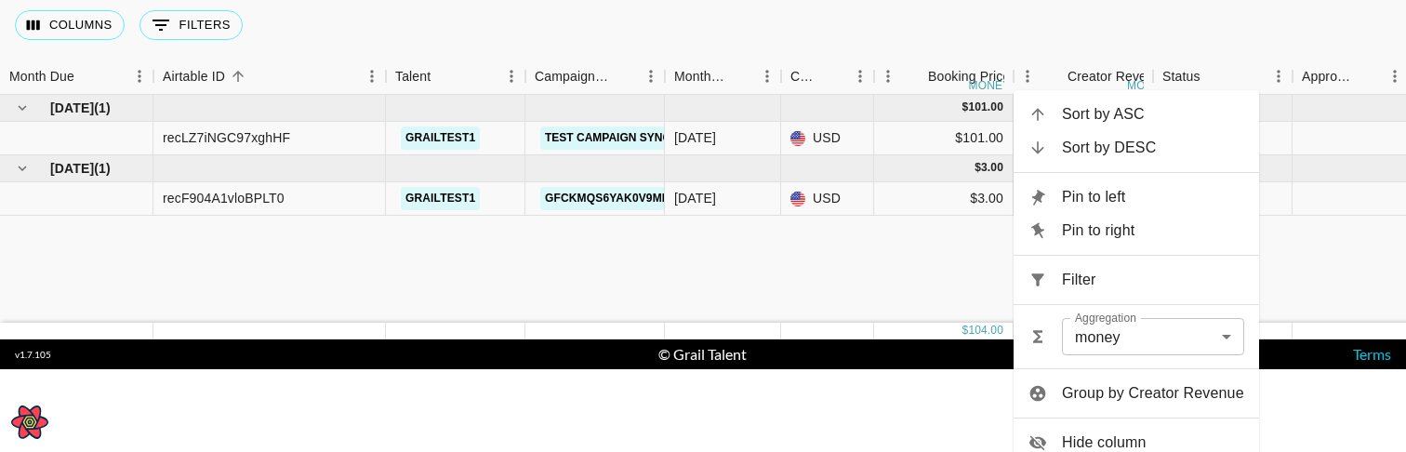
scroll to position [131, 0]
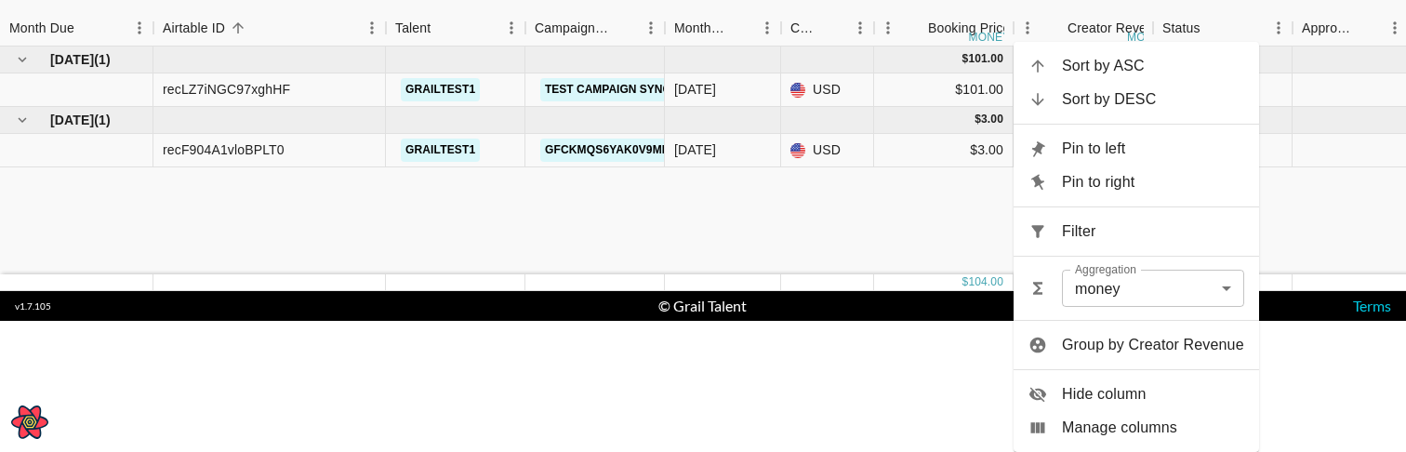
click at [1136, 287] on body "Close Open React Query Devtools Columns 0 Filters + Booking Month Due Airtable …" at bounding box center [703, 95] width 1406 height 452
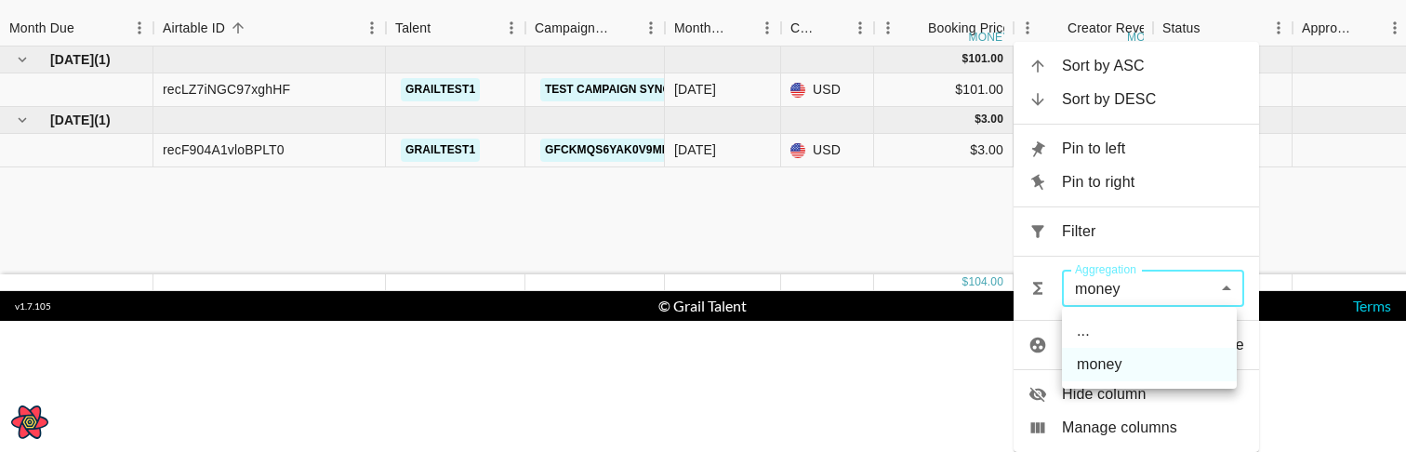
click at [1136, 287] on div at bounding box center [703, 226] width 1406 height 452
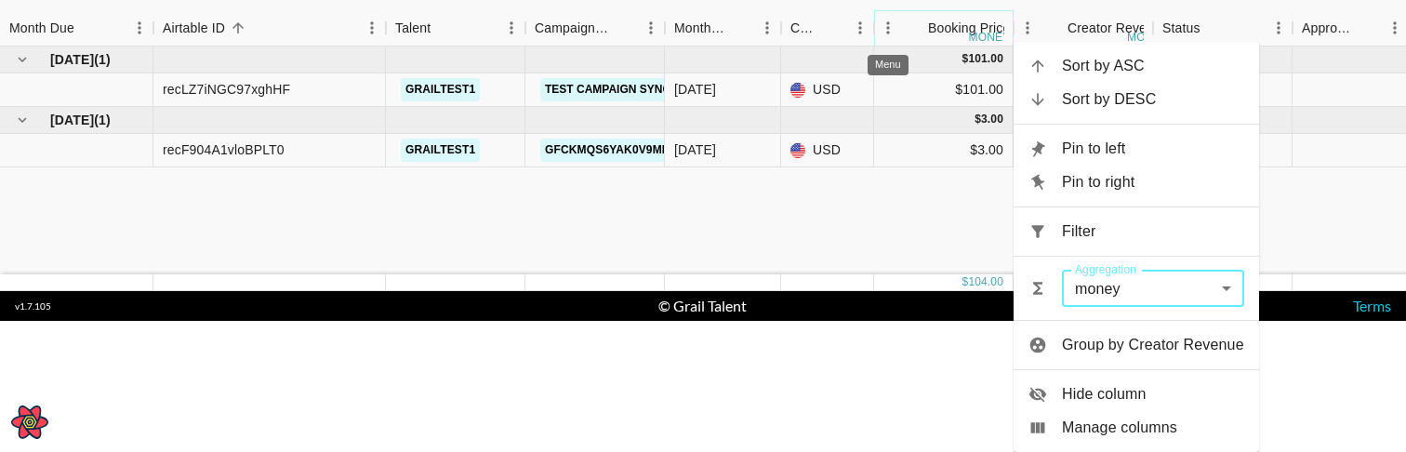
click at [892, 30] on icon "Menu" at bounding box center [888, 28] width 19 height 19
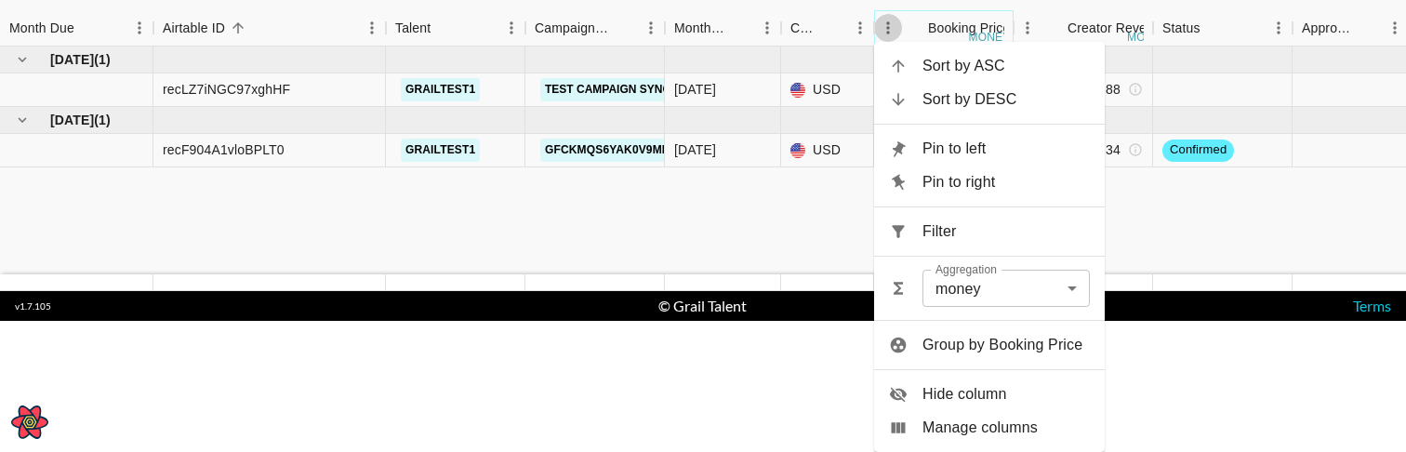
click at [892, 30] on icon "Menu" at bounding box center [888, 28] width 19 height 19
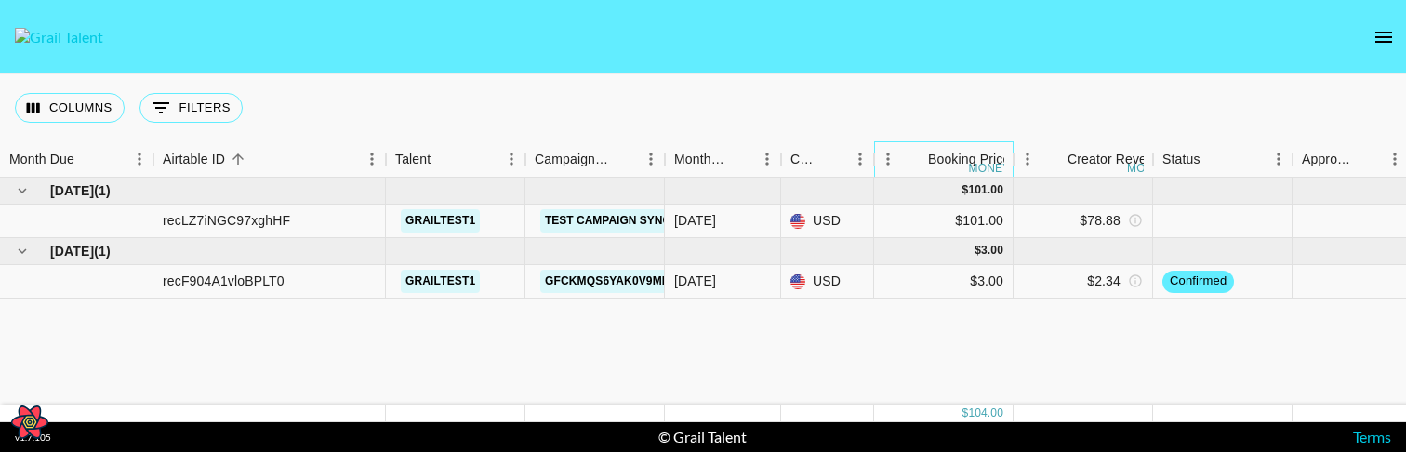
scroll to position [0, 0]
click at [839, 350] on div "Sep '25 ( 1 ) $ 101.00 0.00 recLZ7iNGC97xghHF grailtest1 Test Campaign Sync Upd…" at bounding box center [1090, 290] width 2181 height 225
click at [288, 341] on div "Sep '25 ( 1 ) $ 101.00 0.00 recLZ7iNGC97xghHF grailtest1 Test Campaign Sync Upd…" at bounding box center [1090, 290] width 2181 height 225
click at [511, 355] on div "[DATE] ( 1 ) $ 101.00 0.00 recLZ7iNGC97xghHF grailtest1 Test Campaign Sync Upda…" at bounding box center [1090, 290] width 2181 height 225
click at [901, 379] on div "Sep '25 ( 1 ) $ 101.00 0.00 recLZ7iNGC97xghHF grailtest1 Test Campaign Sync Upd…" at bounding box center [1090, 292] width 2181 height 228
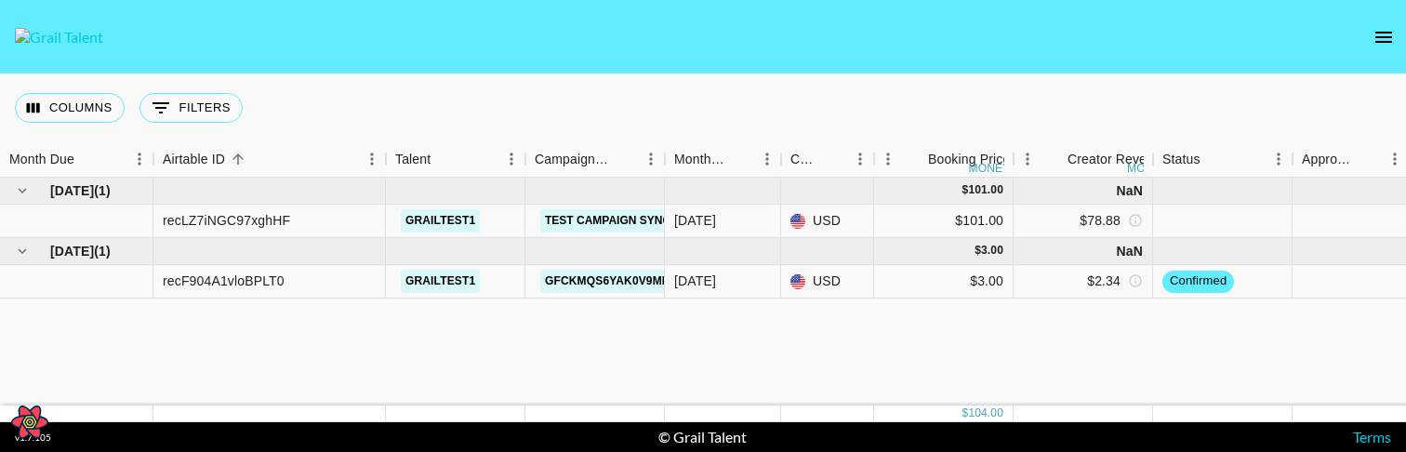
click at [429, 348] on div "Sep '25 ( 1 ) $ 101.00 NaN recLZ7iNGC97xghHF grailtest1 Test Campaign Sync Upda…" at bounding box center [1090, 292] width 2181 height 228
click at [429, 348] on div "Sep '25 ( 1 ) $ 101.00 $ 78.88 recLZ7iNGC97xghHF grailtest1 Test Campaign Sync …" at bounding box center [1090, 292] width 2181 height 228
click at [1107, 325] on div "Sep '25 ( 1 ) $ 101.00 $ 78.88 recLZ7iNGC97xghHF grailtest1 Test Campaign Sync …" at bounding box center [1090, 292] width 2181 height 228
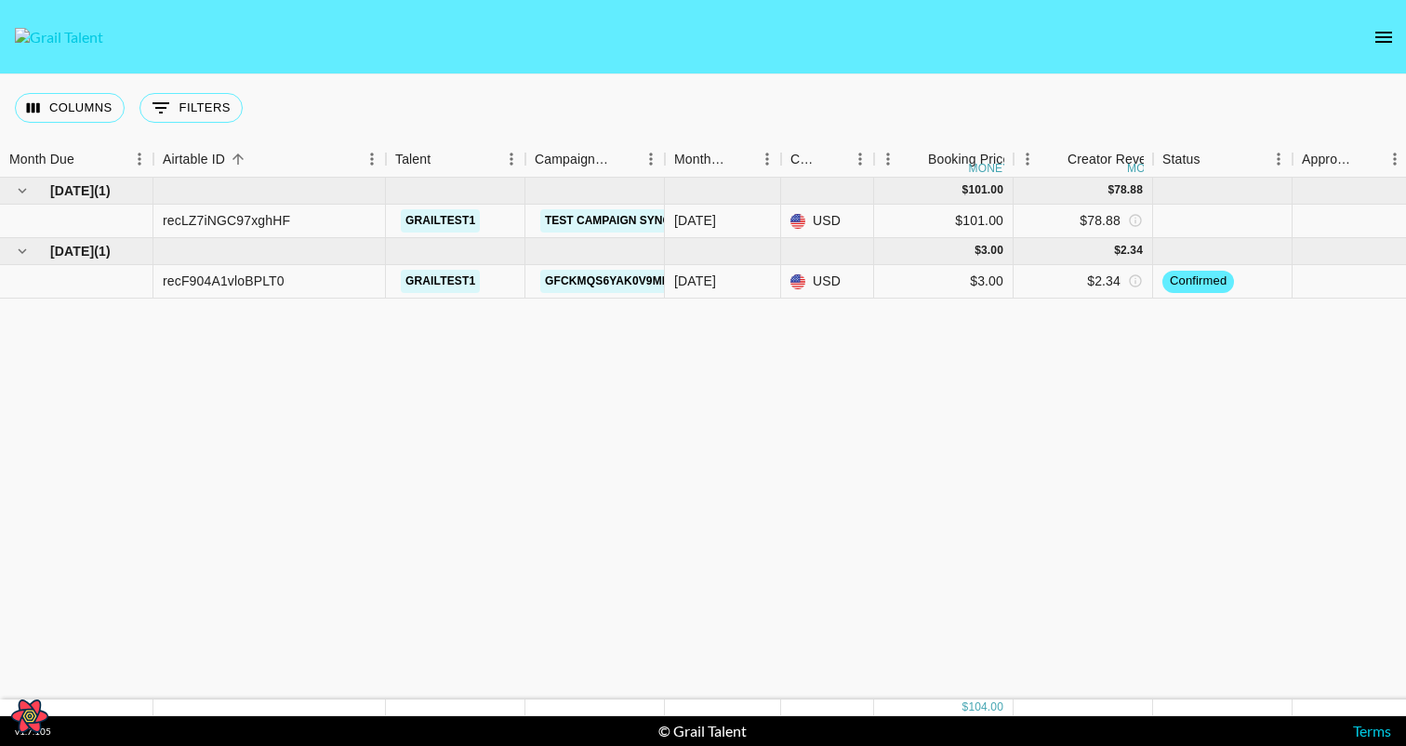
click at [904, 451] on div "Sep '25 ( 1 ) $ 101.00 $ 78.88 recLZ7iNGC97xghHF grailtest1 Test Campaign Sync …" at bounding box center [1090, 439] width 2181 height 522
click at [1379, 43] on icon "open drawer" at bounding box center [1384, 37] width 22 height 22
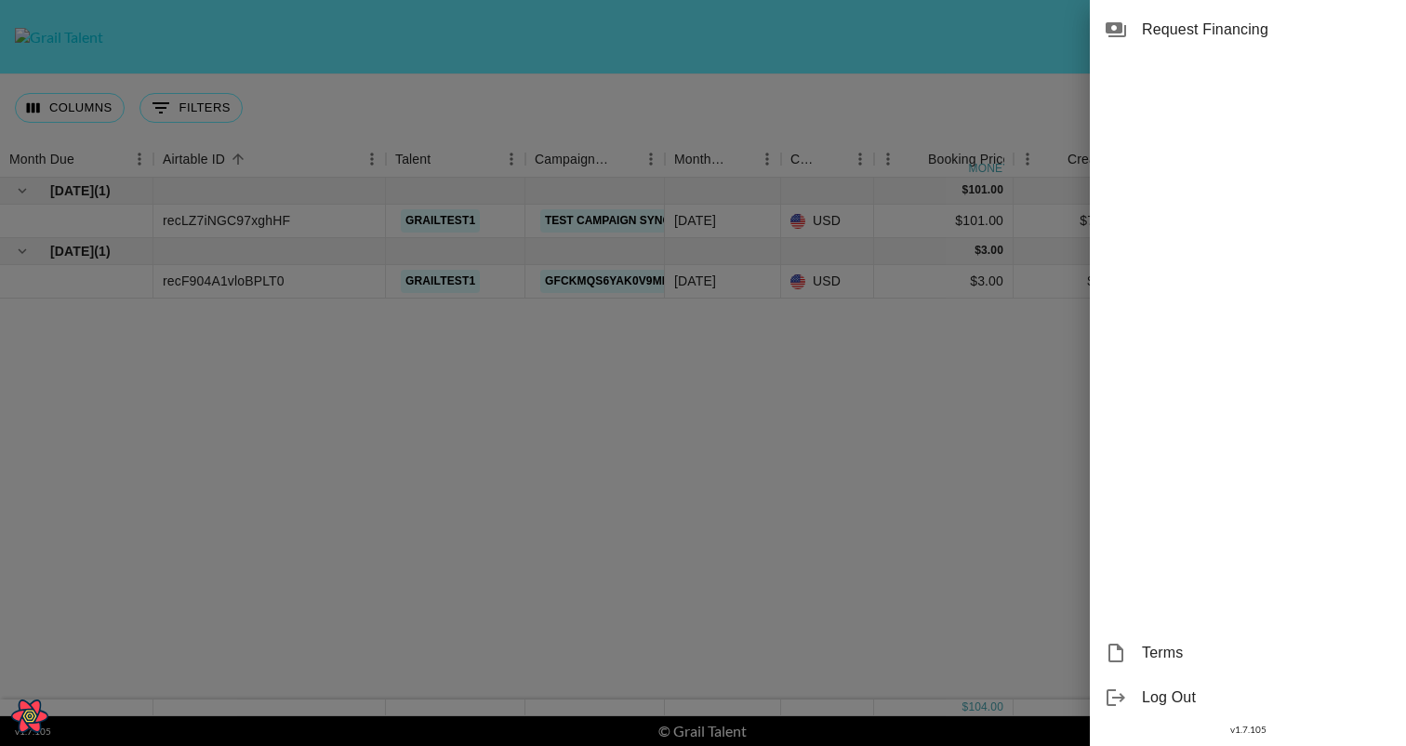
click at [746, 337] on div at bounding box center [703, 373] width 1406 height 746
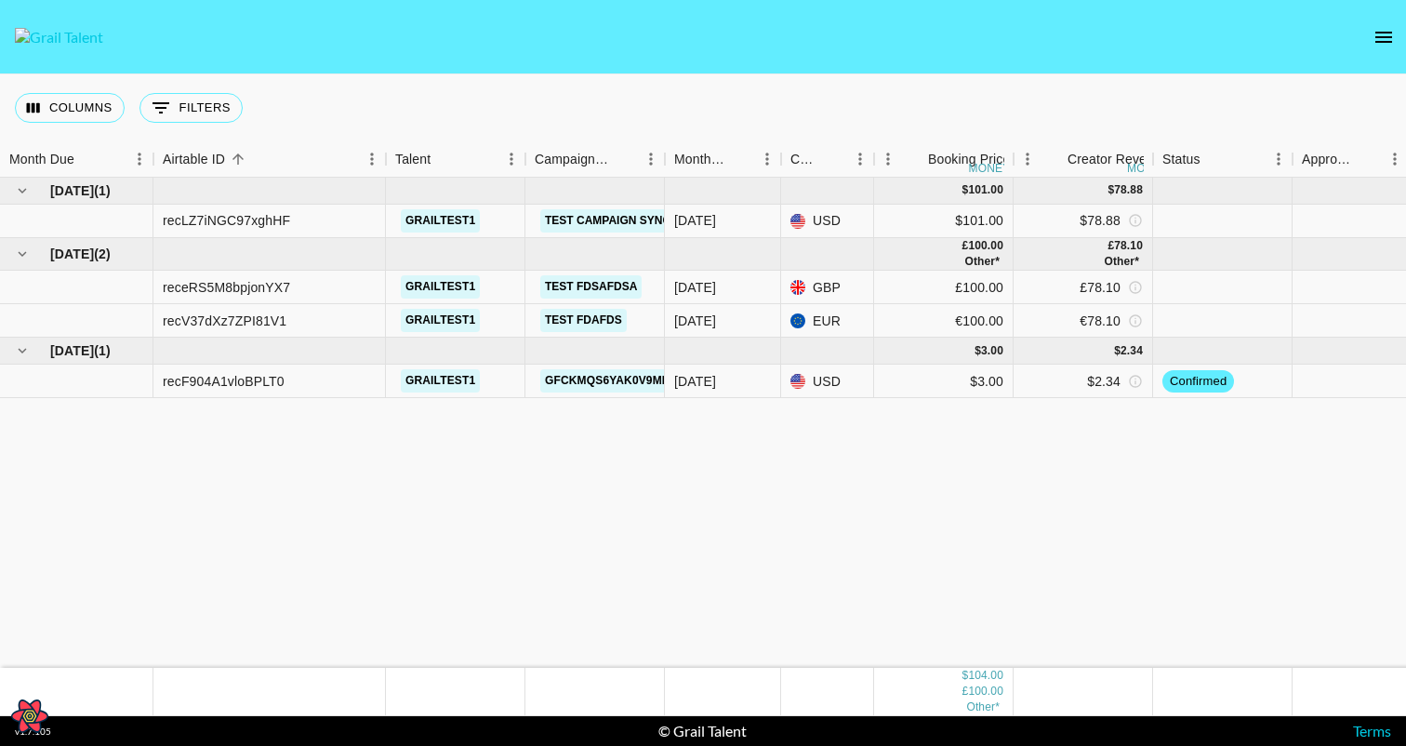
click at [489, 438] on div "[DATE] ( 1 ) $ 101.00 $ 78.88 recLZ7iNGC97xghHF grailtest1 Test Campaign Sync U…" at bounding box center [1090, 423] width 2181 height 490
click at [1246, 636] on div "[DATE] ( 1 ) $ 101.00 $ 78.88 recLZ7iNGC97xghHF grailtest1 Test Campaign Sync U…" at bounding box center [1090, 423] width 2181 height 490
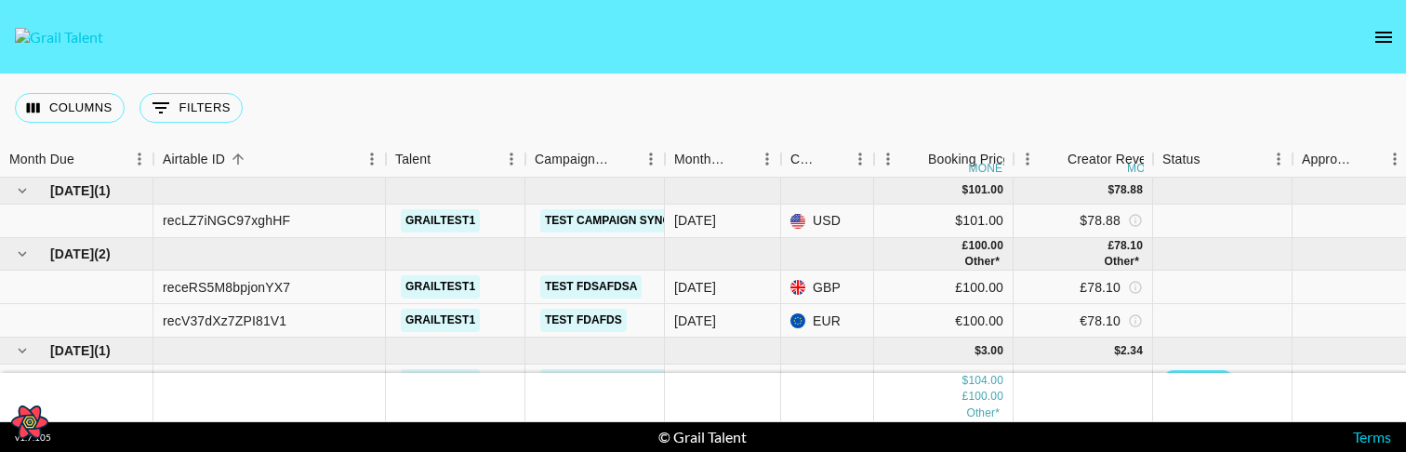
scroll to position [25, 0]
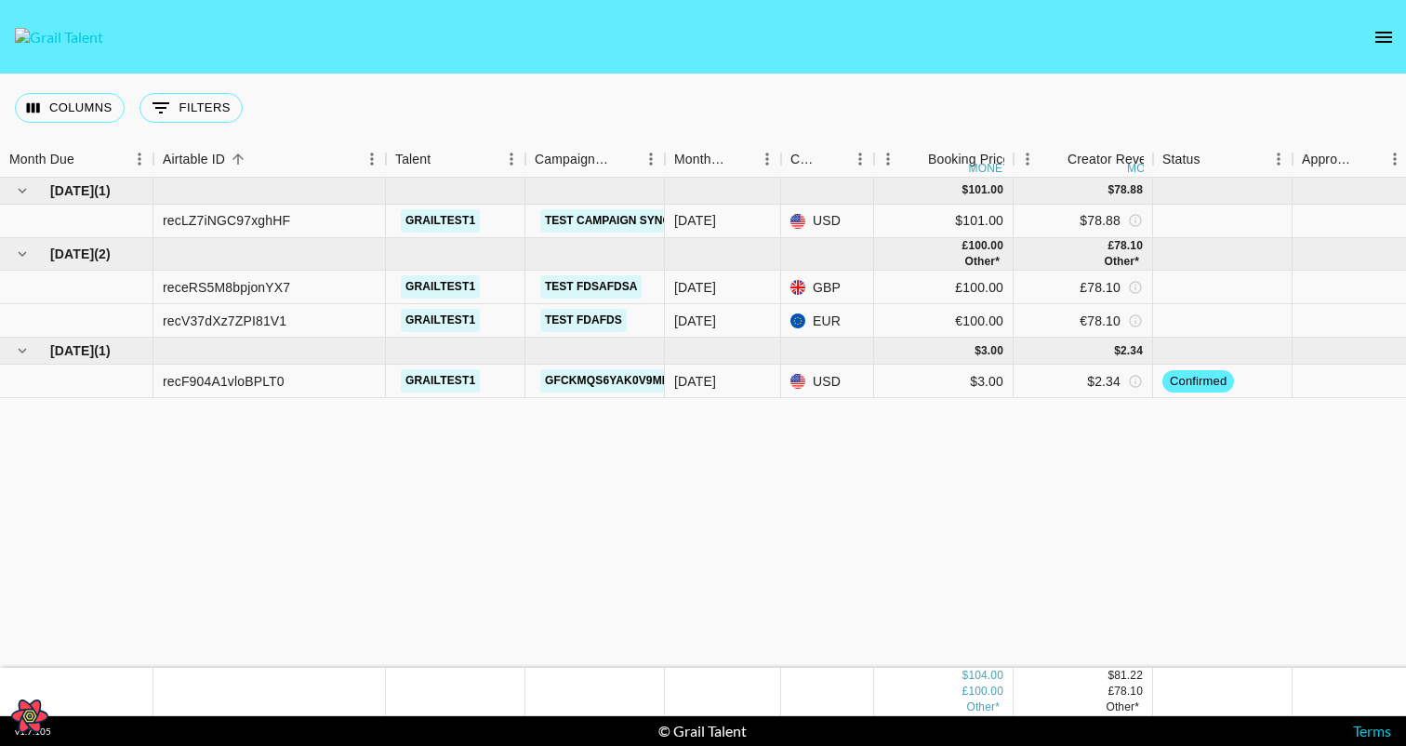
click at [550, 451] on div "Sep '25 ( 1 ) $ 101.00 $ 78.88 recLZ7iNGC97xghHF grailtest1 Test Campaign Sync …" at bounding box center [1090, 423] width 2181 height 490
click at [809, 551] on div "Sep '25 ( 1 ) $ 101.00 $ 78.88 recLZ7iNGC97xghHF grailtest1 Test Campaign Sync …" at bounding box center [1090, 423] width 2181 height 490
click at [289, 524] on div "[DATE] ( 1 ) $ 101.00 $ 78.88 recLZ7iNGC97xghHF grailtest1 Test Campaign Sync U…" at bounding box center [1090, 423] width 2181 height 490
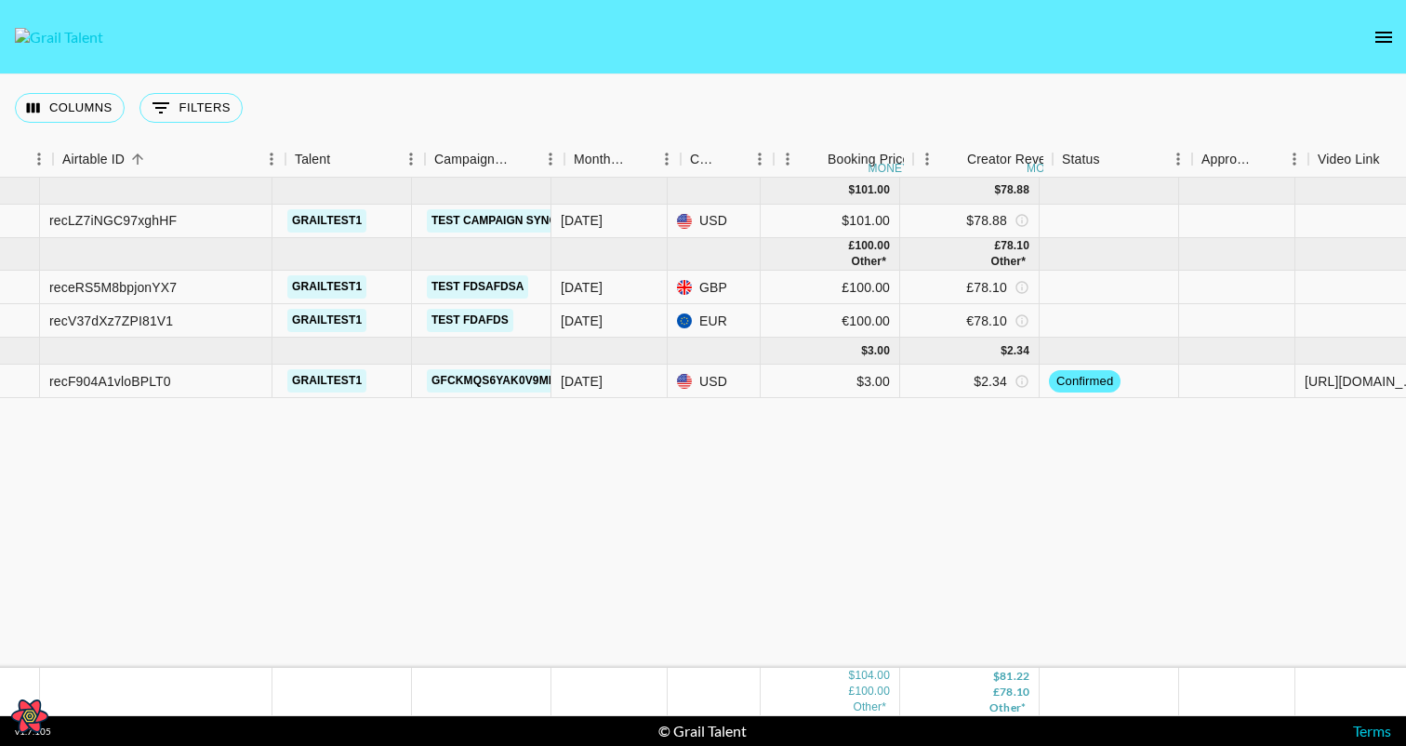
scroll to position [0, 100]
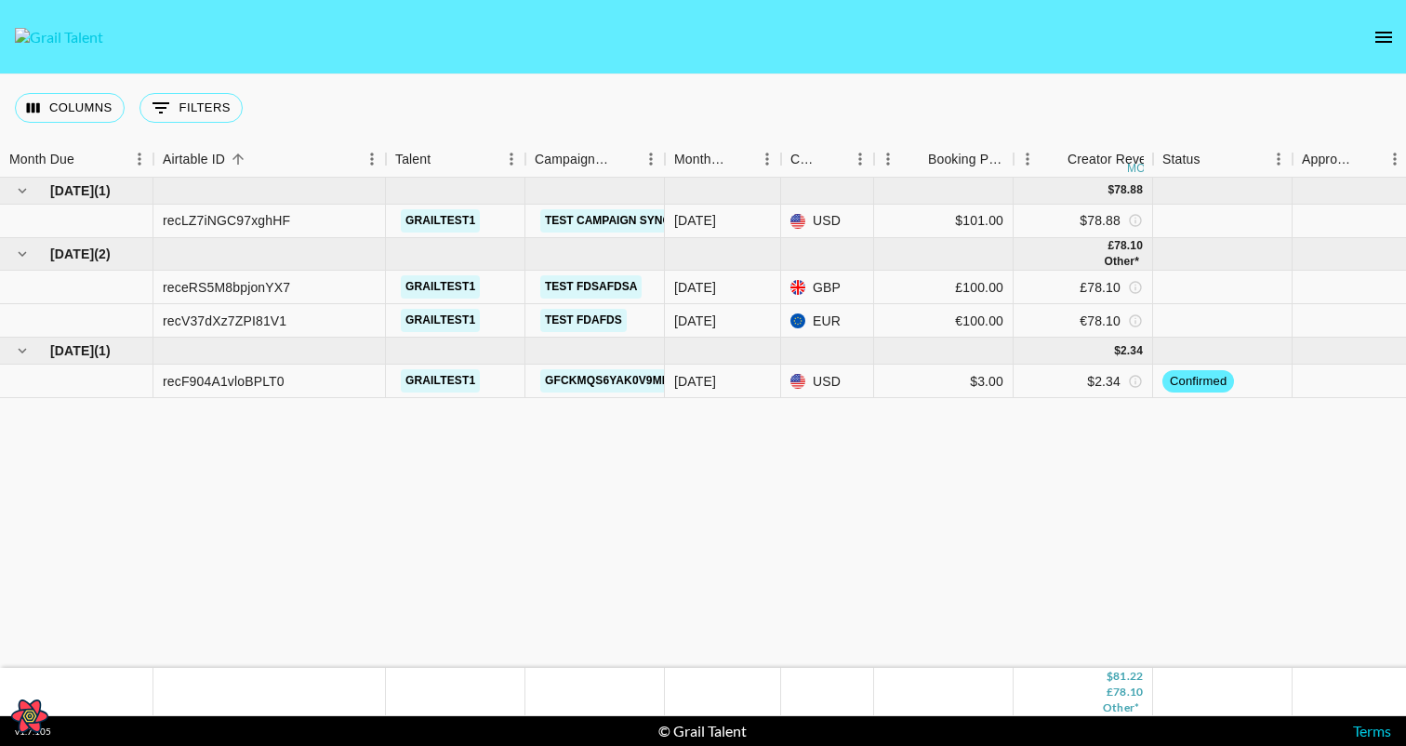
click at [1018, 547] on div "Sep '25 ( 1 ) $ 78.88 recLZ7iNGC97xghHF grailtest1 Test Campaign Sync Updates S…" at bounding box center [1090, 423] width 2181 height 490
click at [1061, 503] on div "Sep '25 ( 1 ) $ 78.88 recLZ7iNGC97xghHF grailtest1 Test Campaign Sync Updates S…" at bounding box center [1090, 423] width 2181 height 490
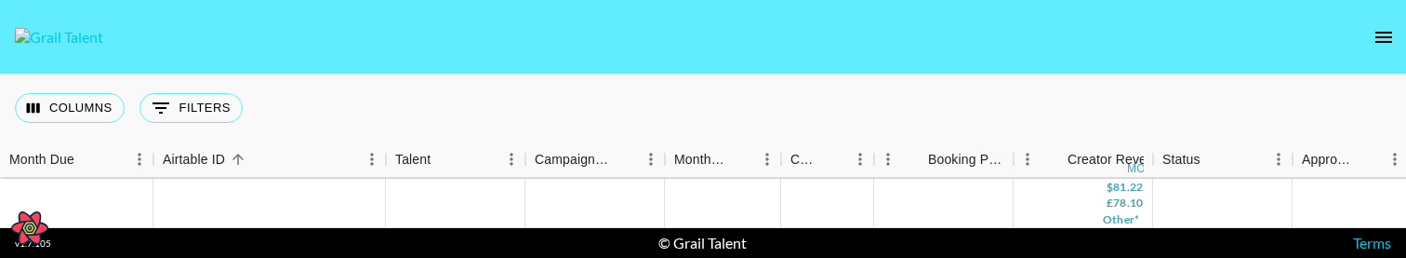
click at [443, 50] on nav at bounding box center [703, 37] width 1406 height 74
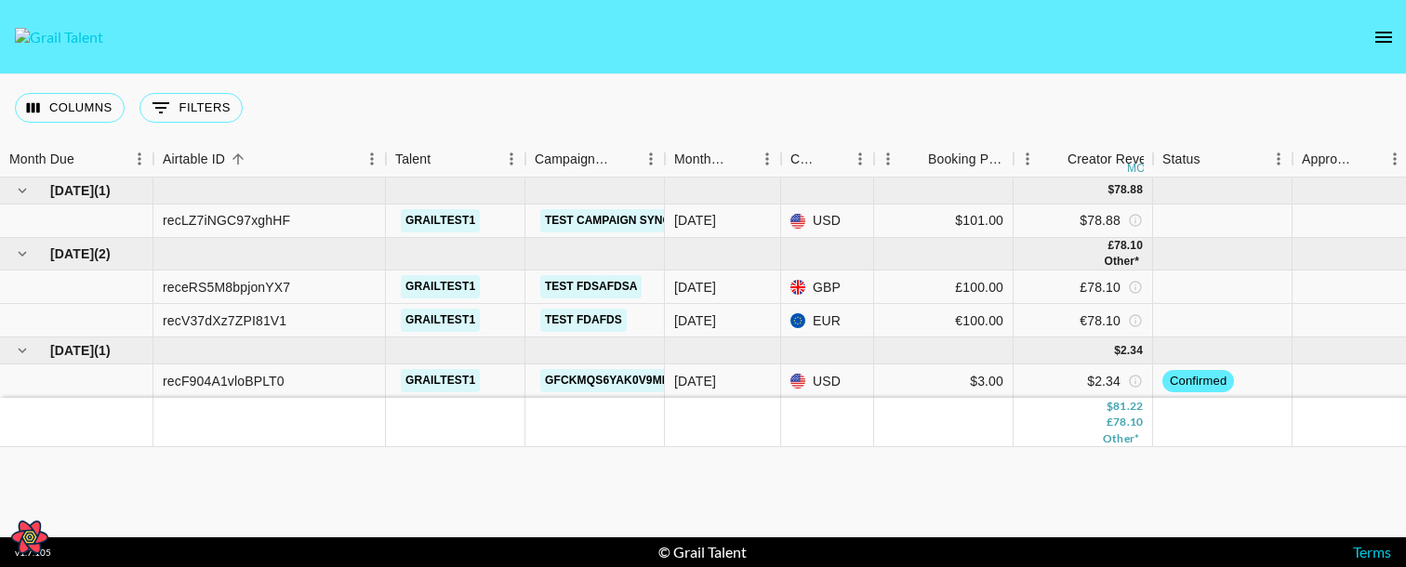
click at [255, 257] on div "Sep '25 ( 1 ) $ 78.88 recLZ7iNGC97xghHF grailtest1 Test Campaign Sync Updates S…" at bounding box center [703, 358] width 1406 height 360
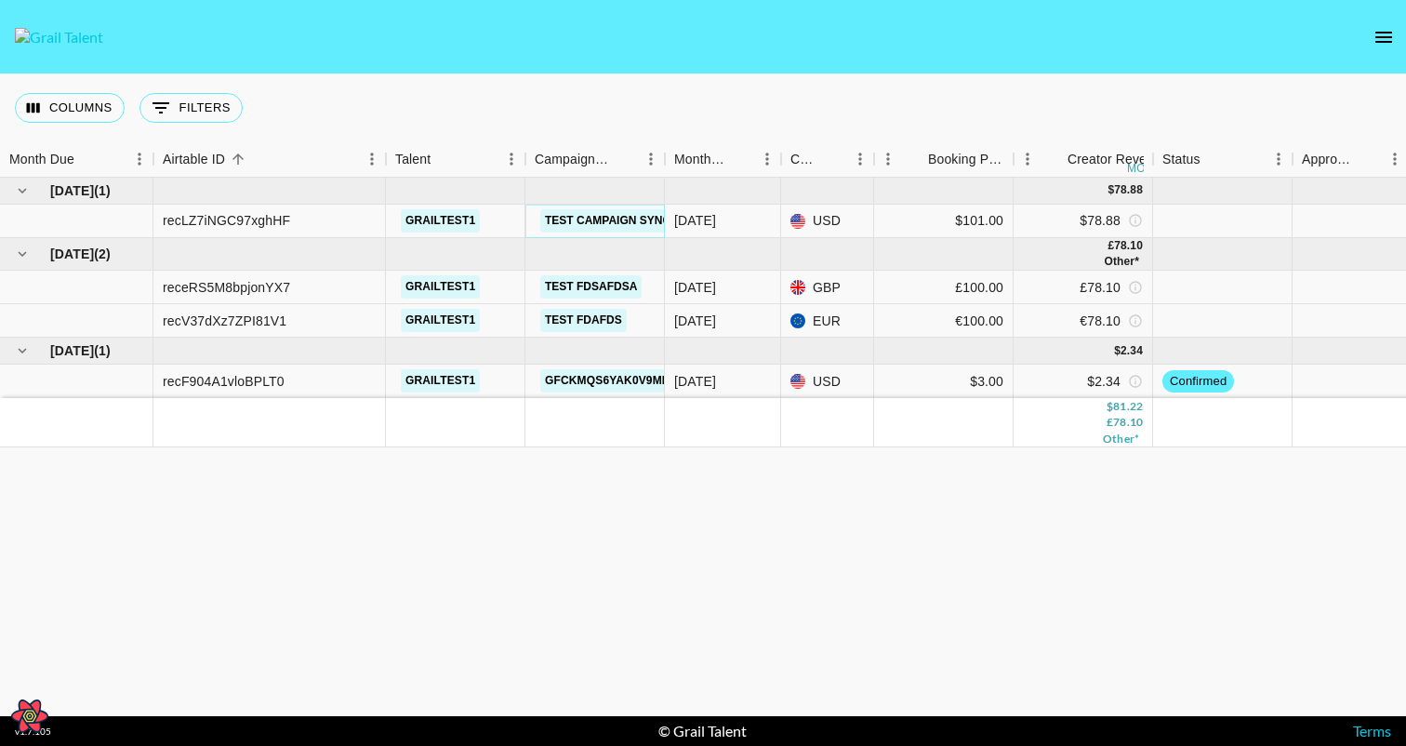
click at [579, 221] on button "Test Campaign Sync Updates" at bounding box center [635, 220] width 191 height 23
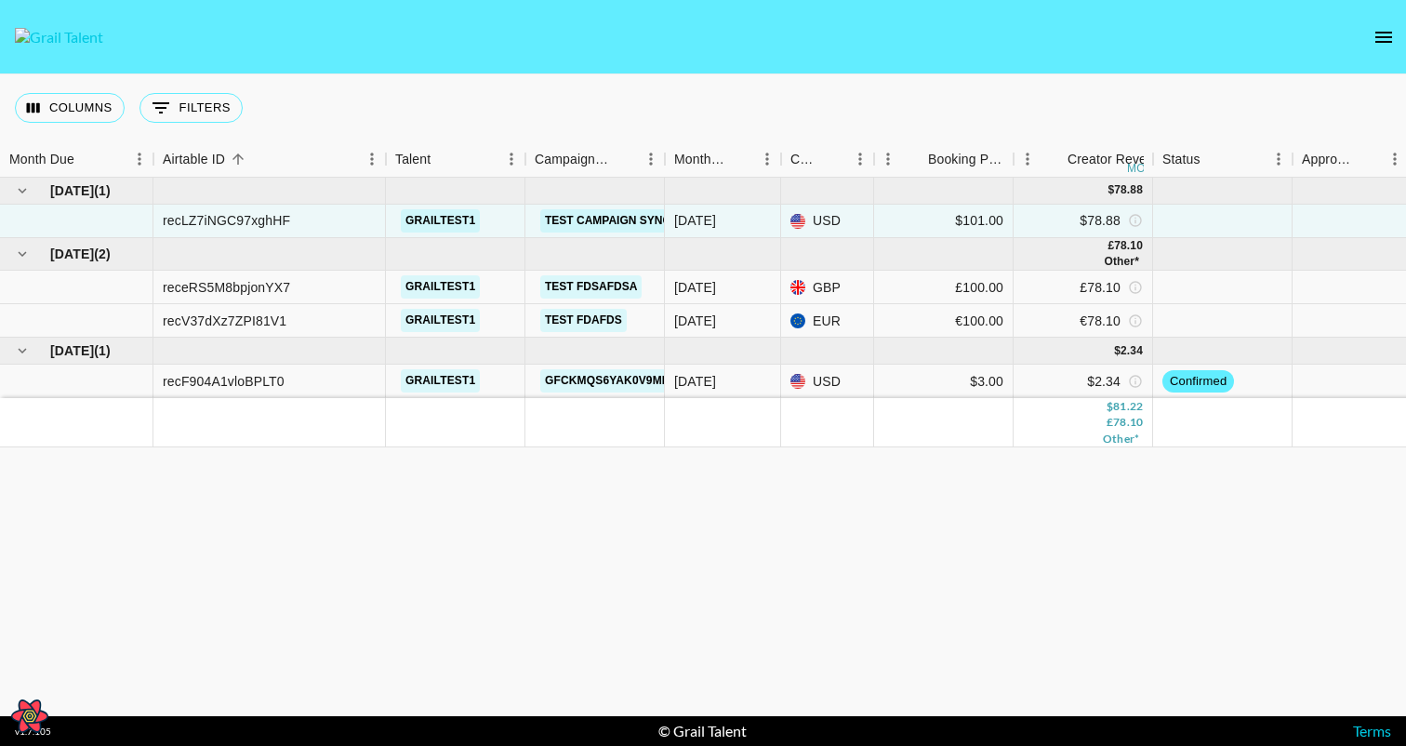
click at [597, 257] on div "Sep '25 ( 1 ) $ 78.88 recLZ7iNGC97xghHF grailtest1 Test Campaign Sync Updates S…" at bounding box center [703, 447] width 1406 height 539
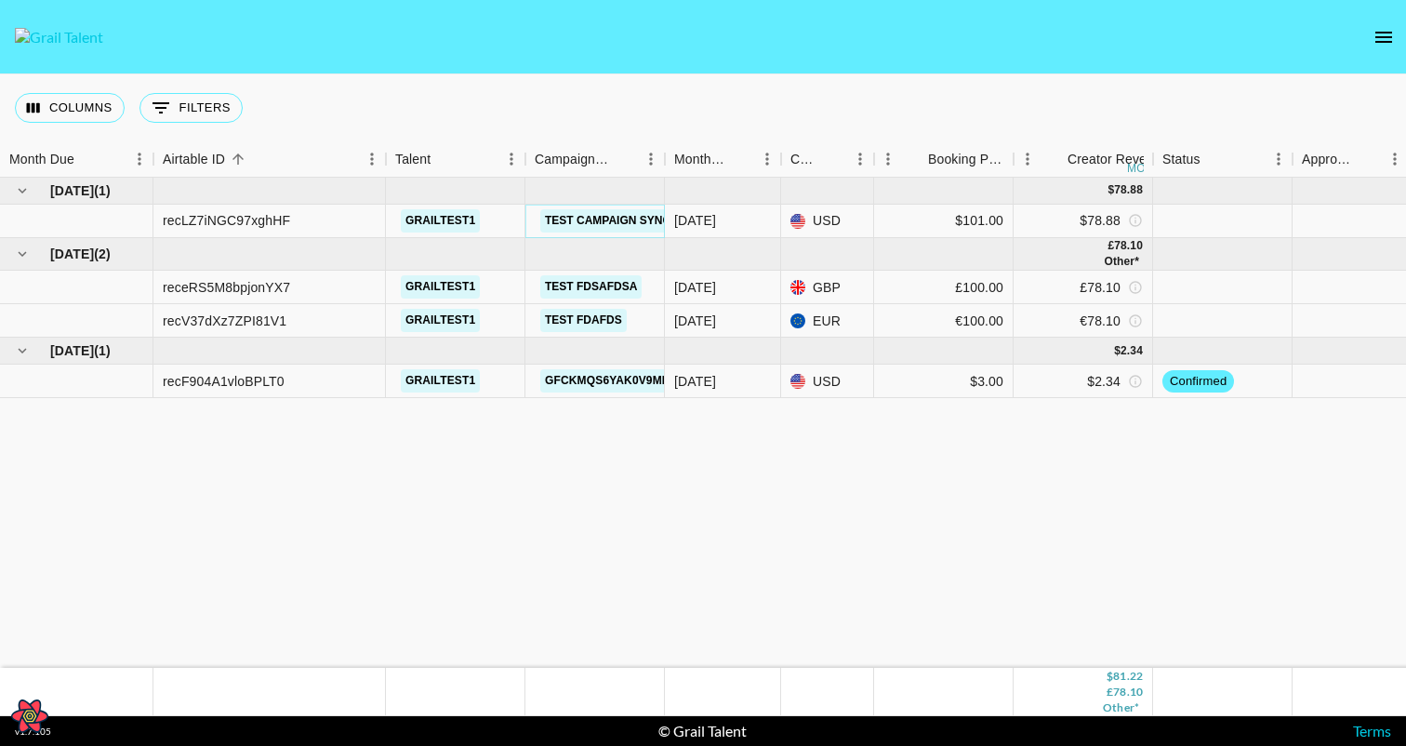
click at [622, 216] on button "Test Campaign Sync Updates" at bounding box center [635, 220] width 191 height 23
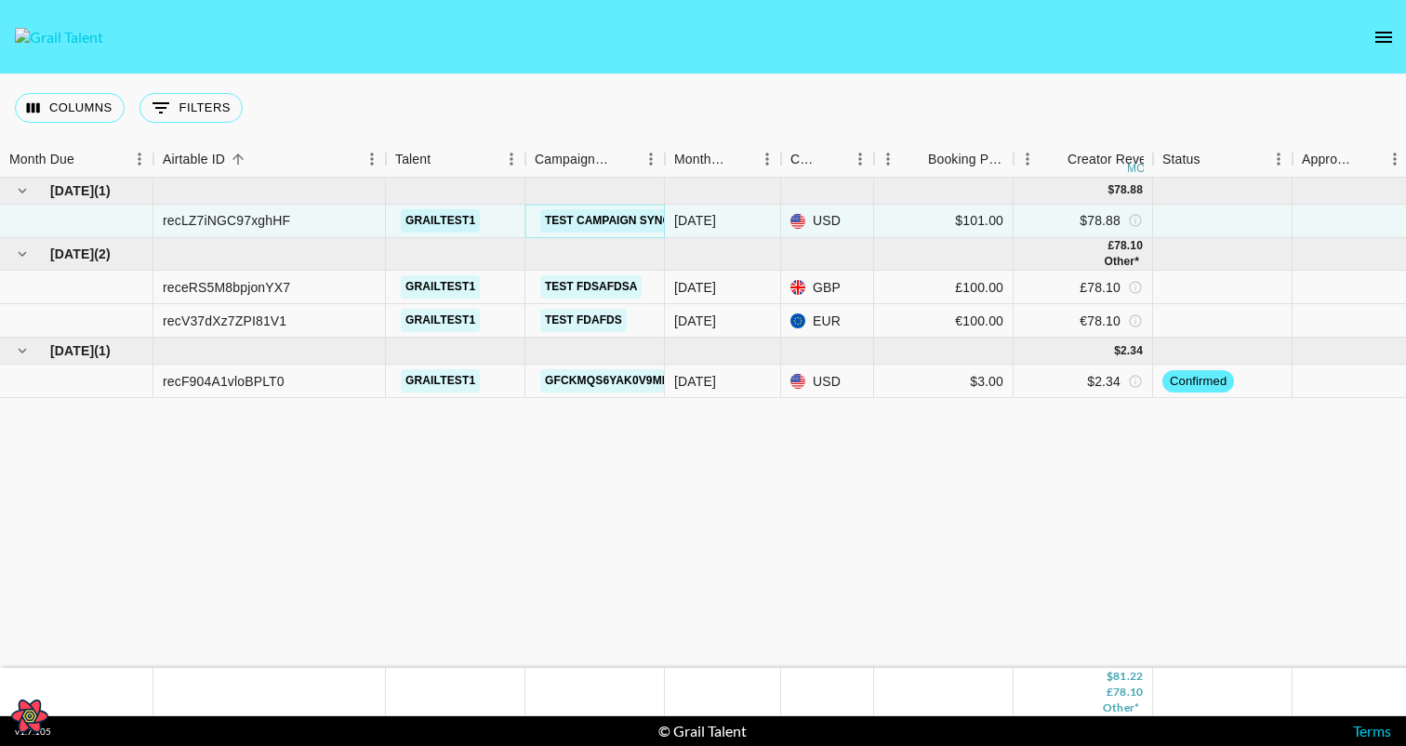
click at [615, 221] on button "Test Campaign Sync Updates" at bounding box center [635, 220] width 191 height 23
click at [614, 221] on button "Test Campaign Sync Updates" at bounding box center [635, 220] width 191 height 23
click at [732, 581] on div "Sep '25 ( 1 ) $ 78.88 recLZ7iNGC97xghHF grailtest1 Test Campaign Sync Updates S…" at bounding box center [1090, 423] width 2181 height 490
click at [837, 511] on div "Sep '25 ( 1 ) $ 78.88 recLZ7iNGC97xghHF grailtest1 Test Campaign Sync Updates S…" at bounding box center [1090, 423] width 2181 height 490
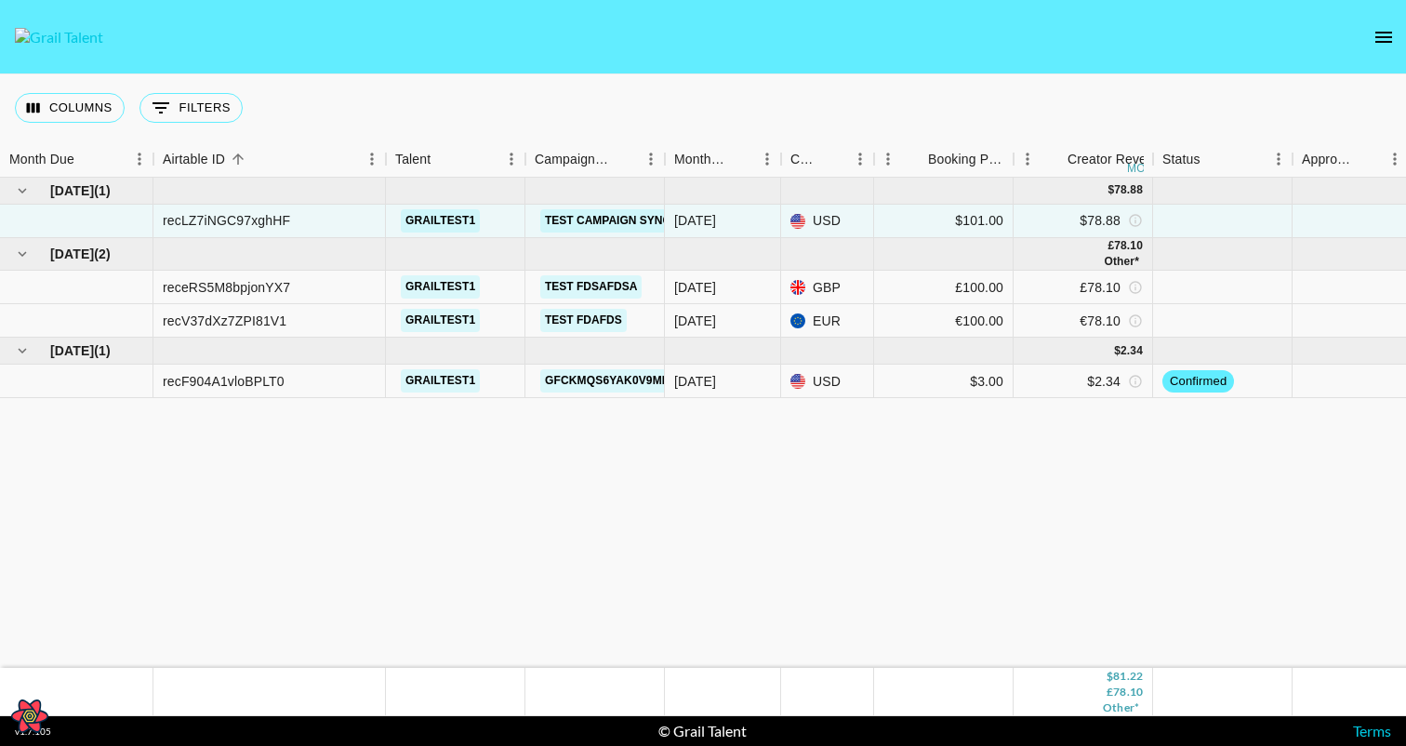
click at [857, 487] on div "Sep '25 ( 1 ) $ 78.88 recLZ7iNGC97xghHF grailtest1 Test Campaign Sync Updates S…" at bounding box center [1090, 423] width 2181 height 490
